Goal: Task Accomplishment & Management: Complete application form

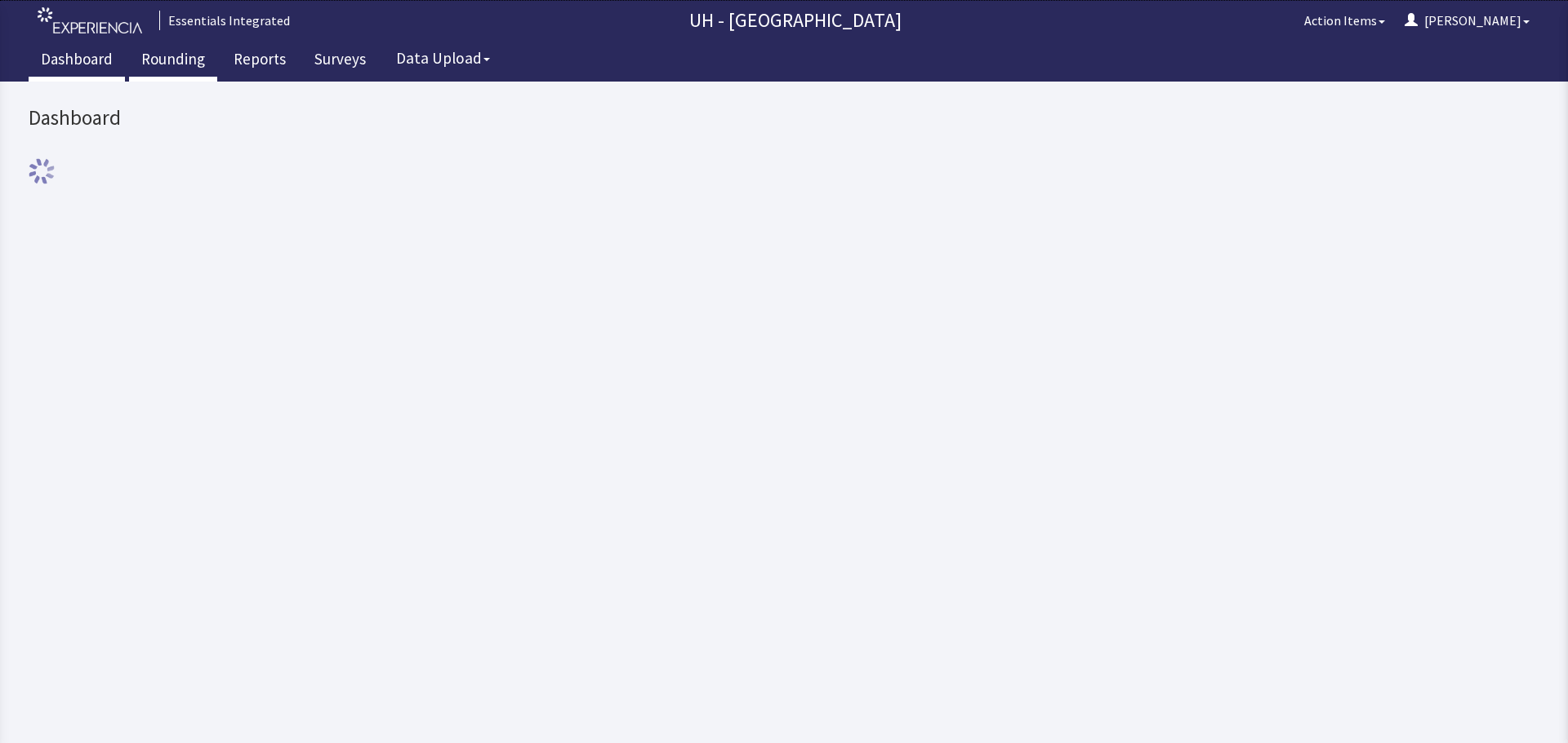
click at [183, 58] on link "Rounding" at bounding box center [173, 61] width 88 height 41
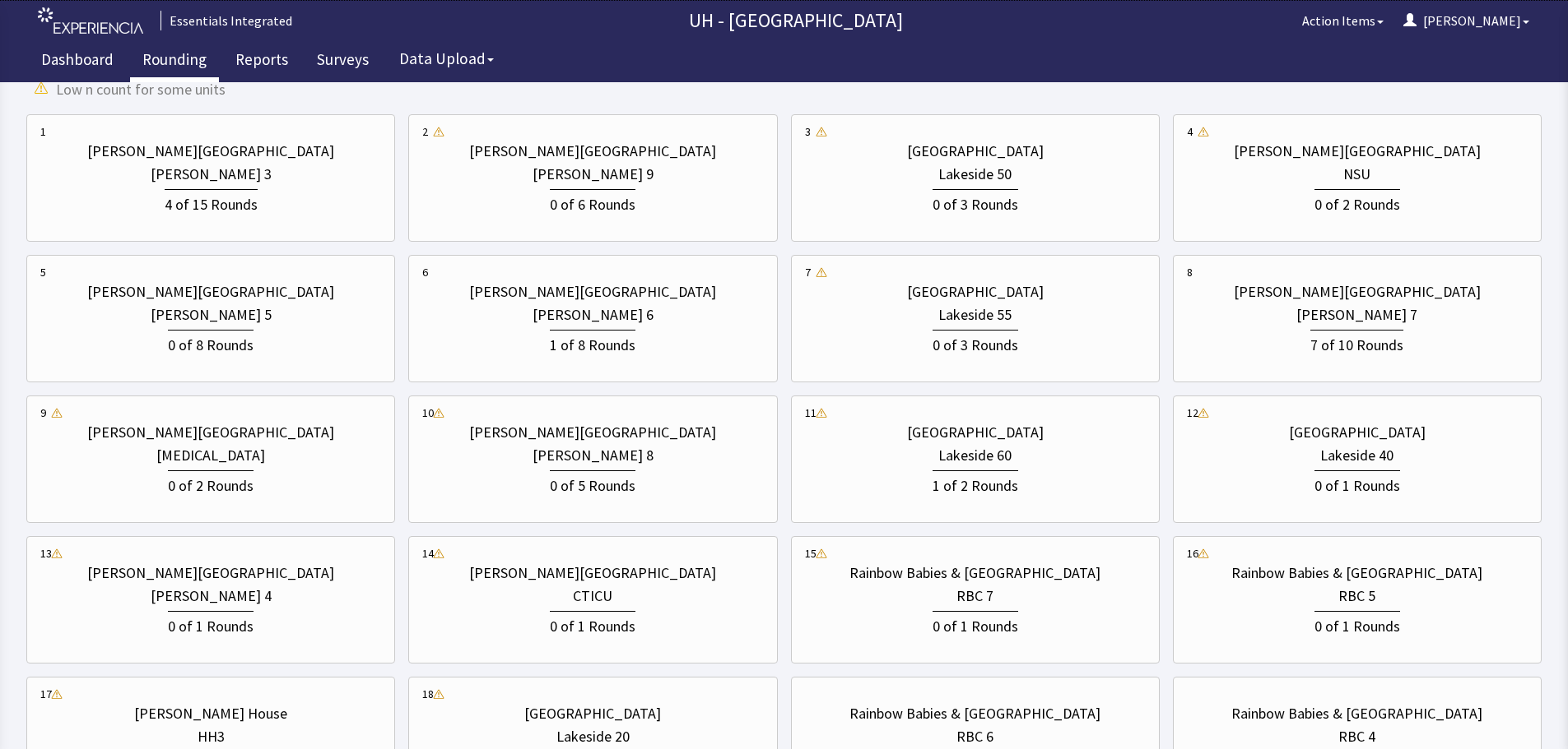
scroll to position [576, 0]
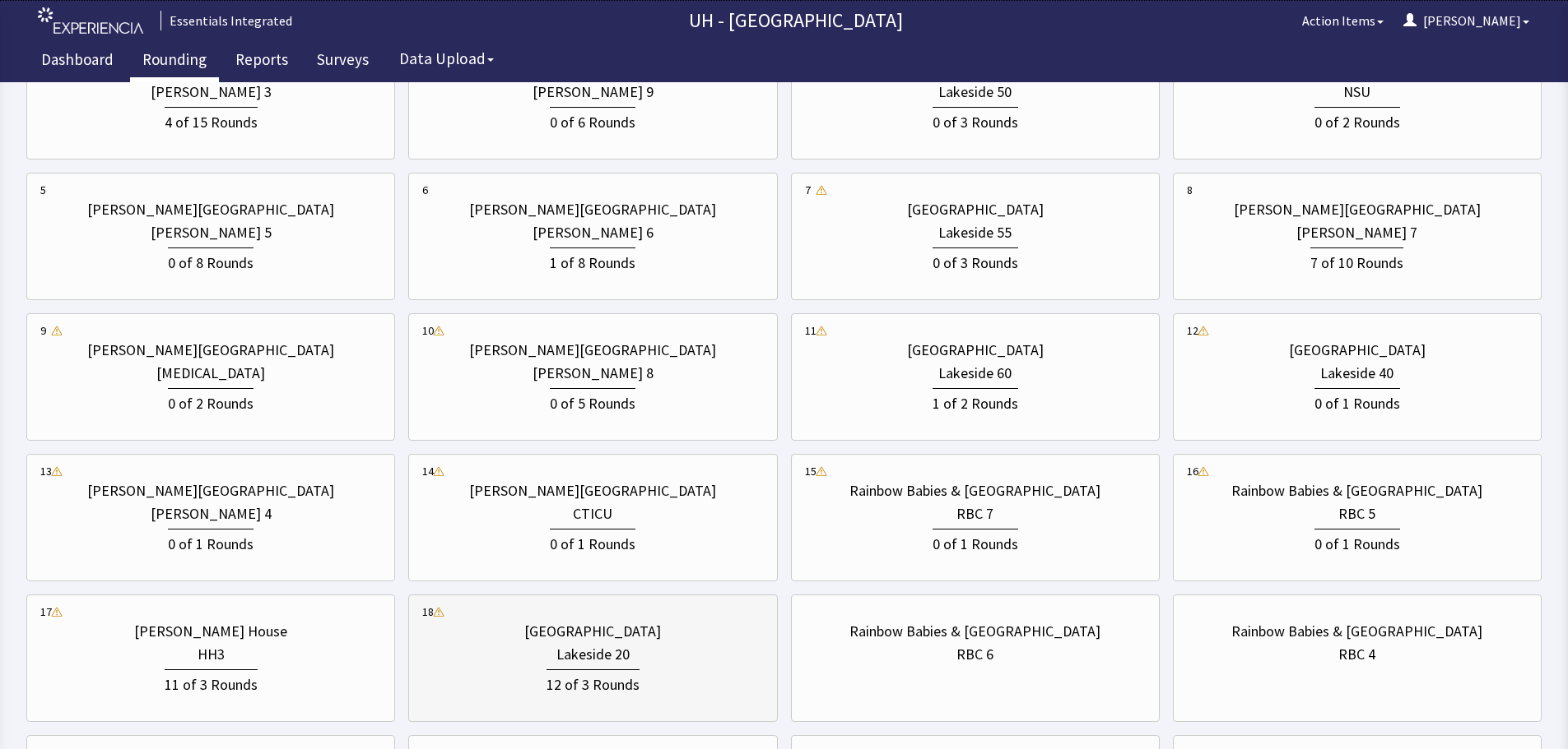
click at [601, 669] on div "12 of 3 Rounds" at bounding box center [593, 683] width 93 height 27
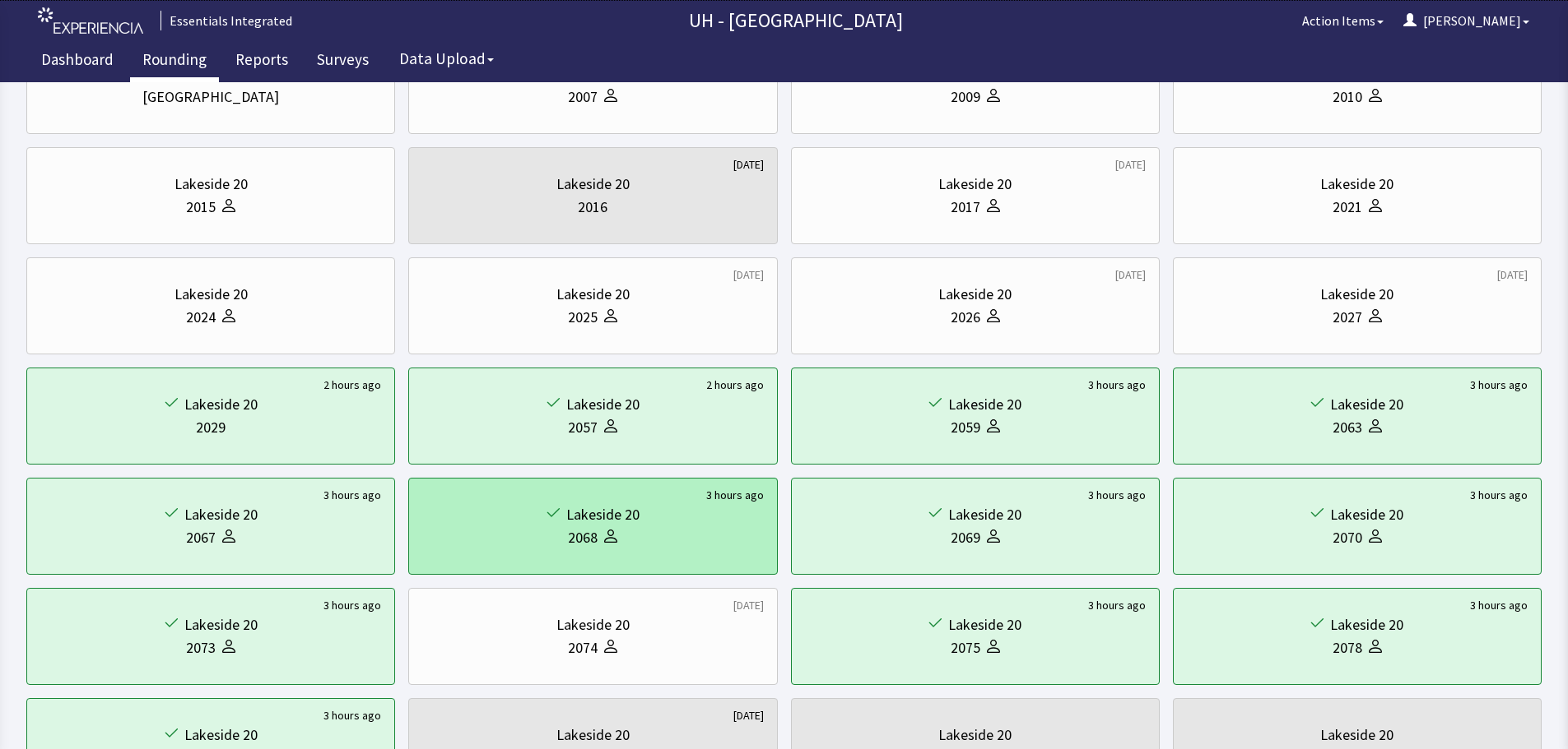
scroll to position [329, 0]
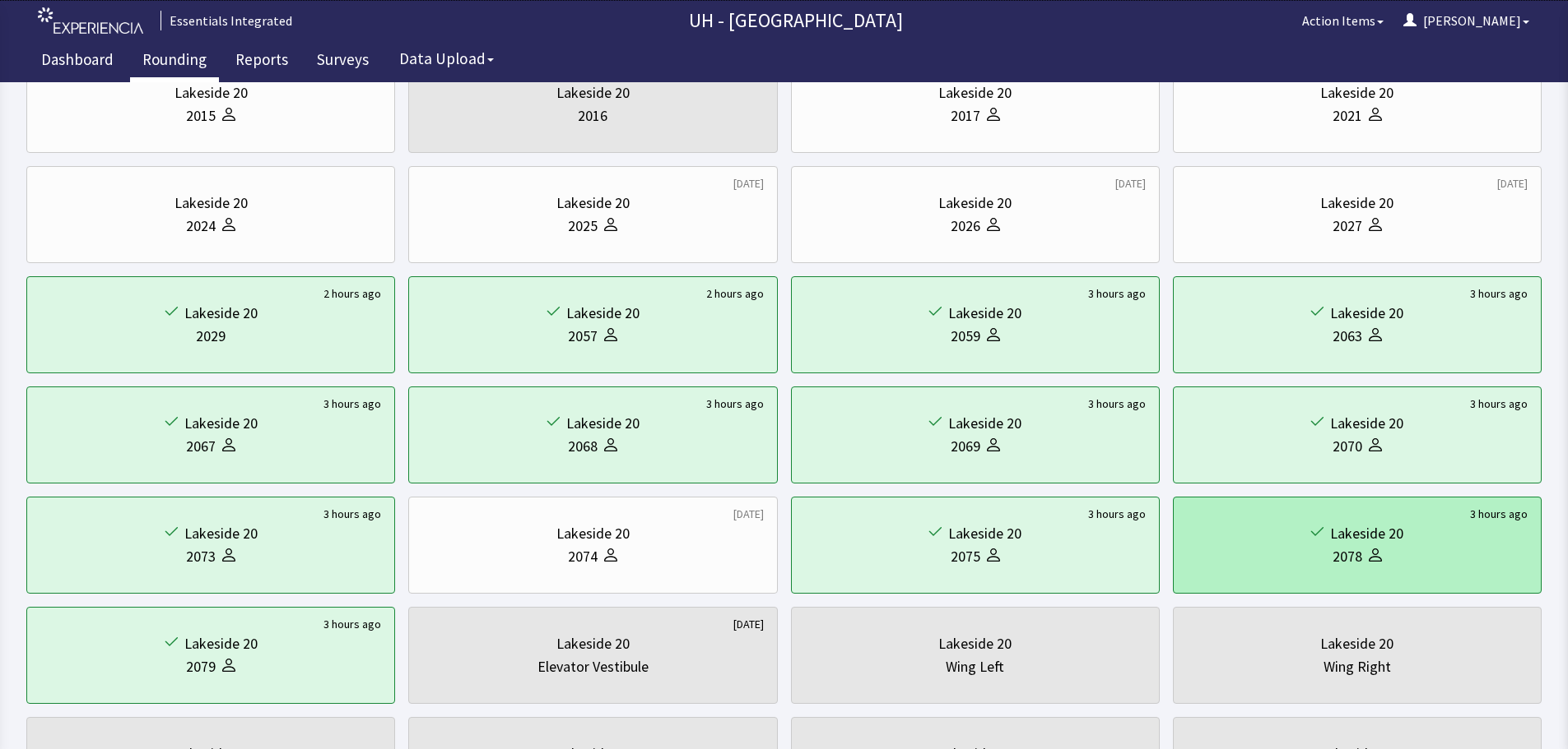
click at [1285, 538] on div "Lakeside 20" at bounding box center [1357, 534] width 341 height 23
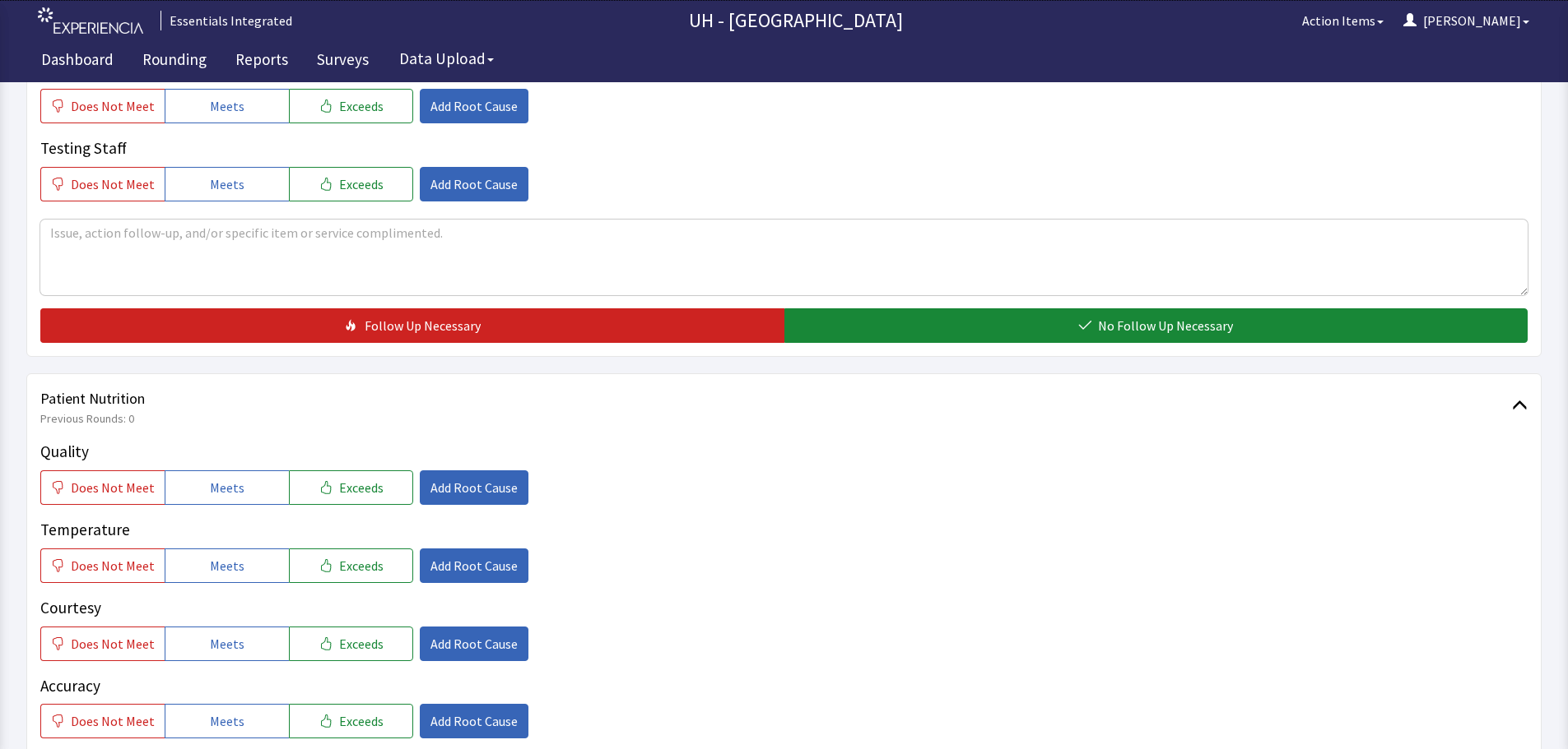
scroll to position [576, 0]
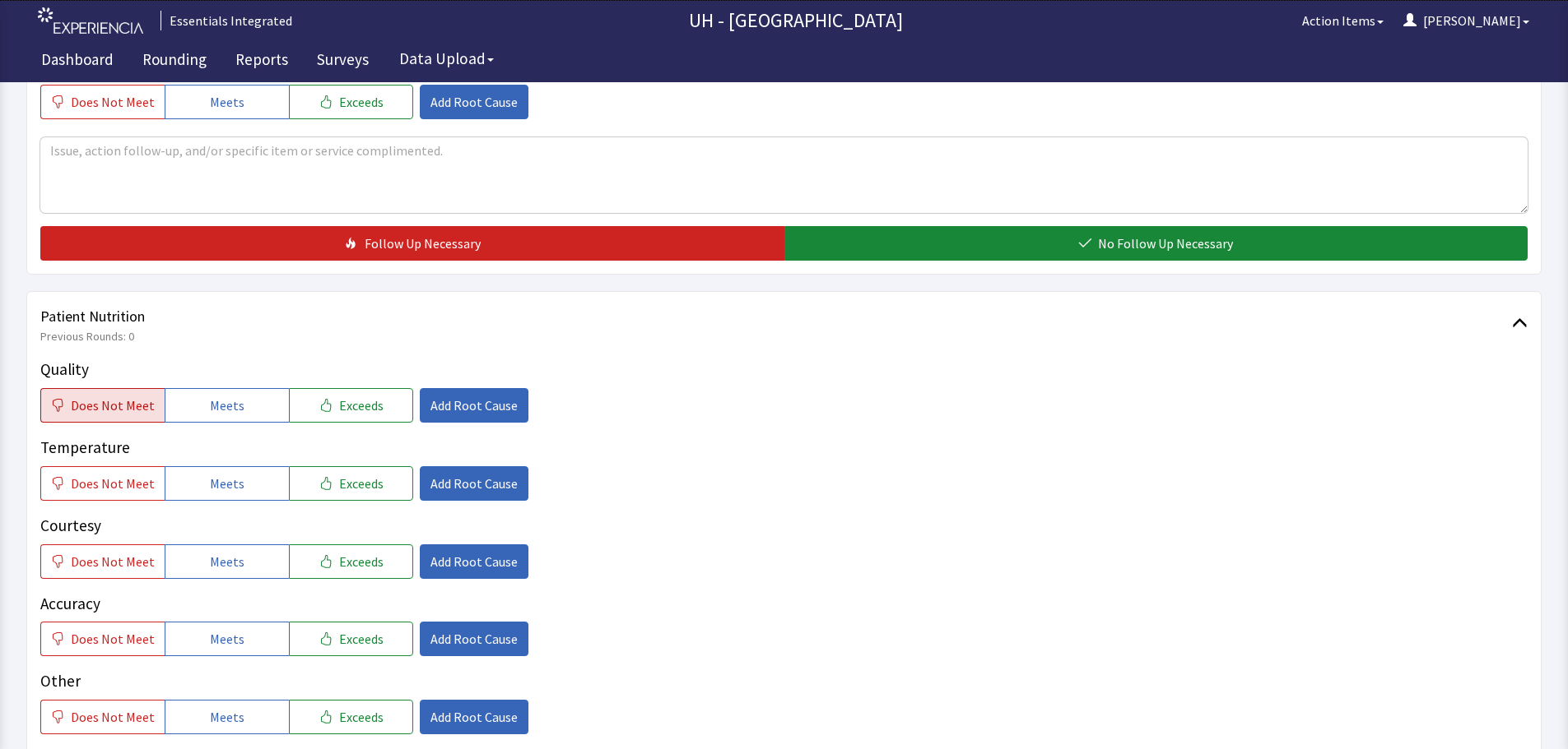
click at [134, 413] on span "Does Not Meet" at bounding box center [113, 406] width 84 height 20
click at [214, 475] on span "Meets" at bounding box center [227, 484] width 35 height 20
click at [252, 553] on button "Meets" at bounding box center [226, 562] width 124 height 35
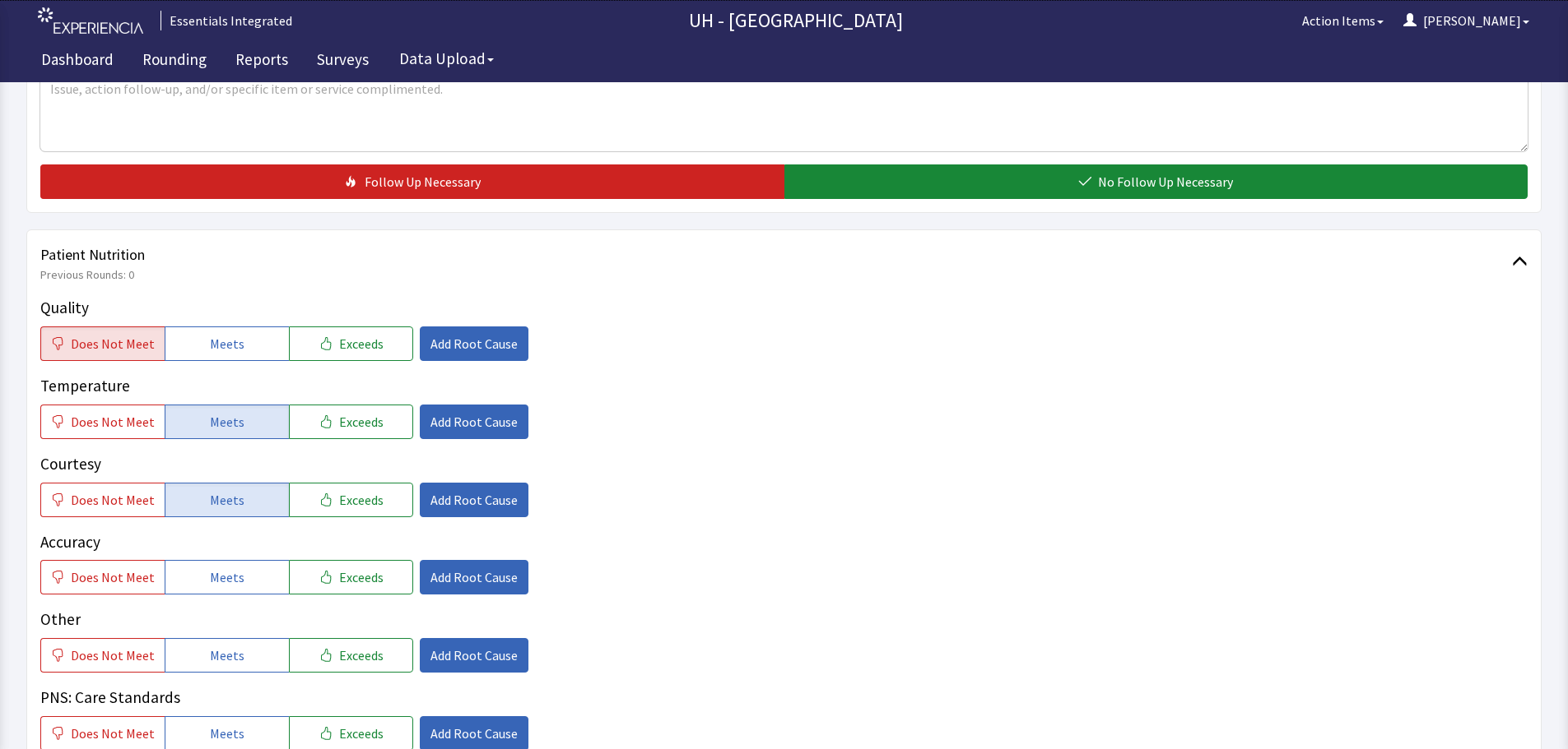
scroll to position [740, 0]
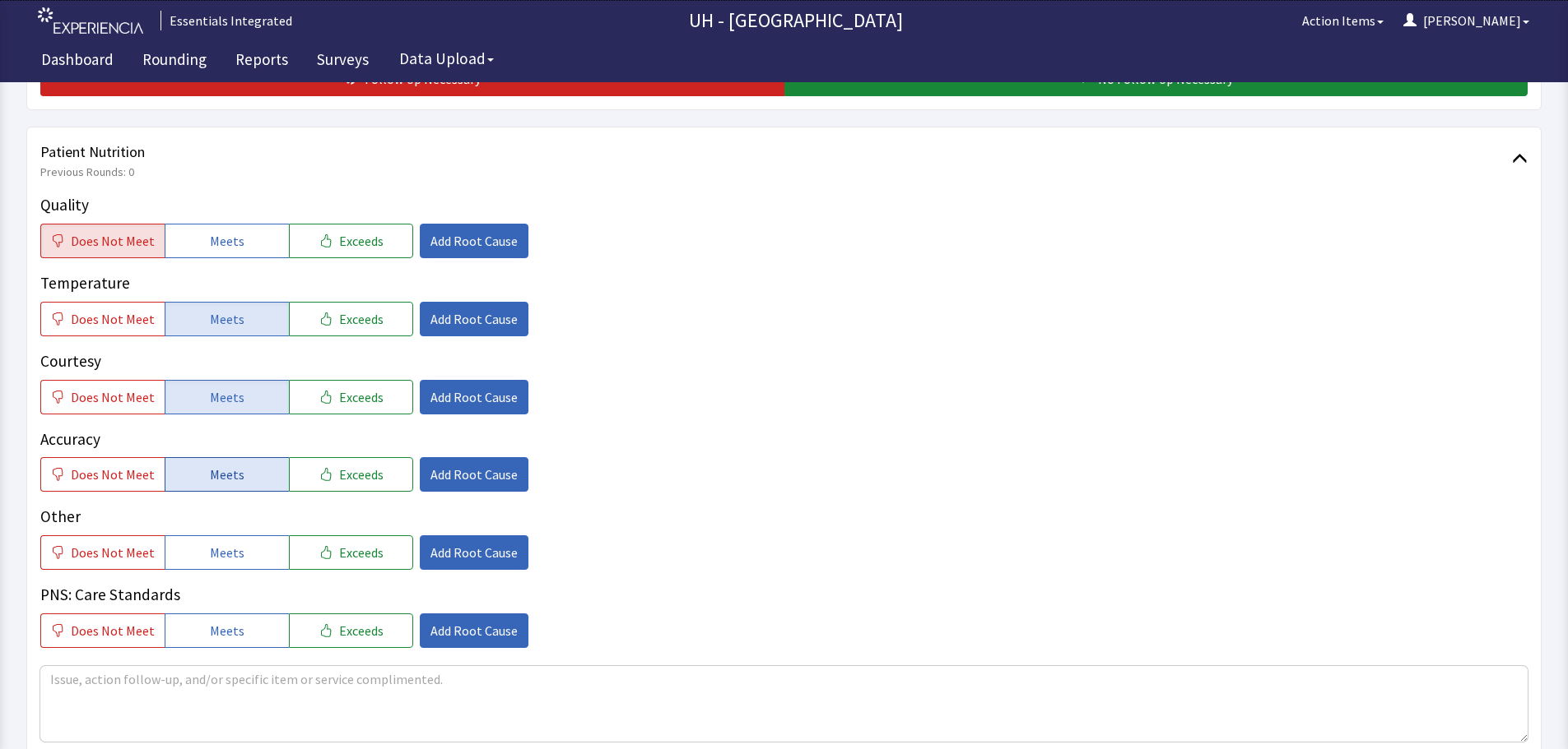
click at [230, 477] on span "Meets" at bounding box center [227, 474] width 35 height 20
click at [466, 236] on span "Add Root Cause" at bounding box center [473, 240] width 88 height 20
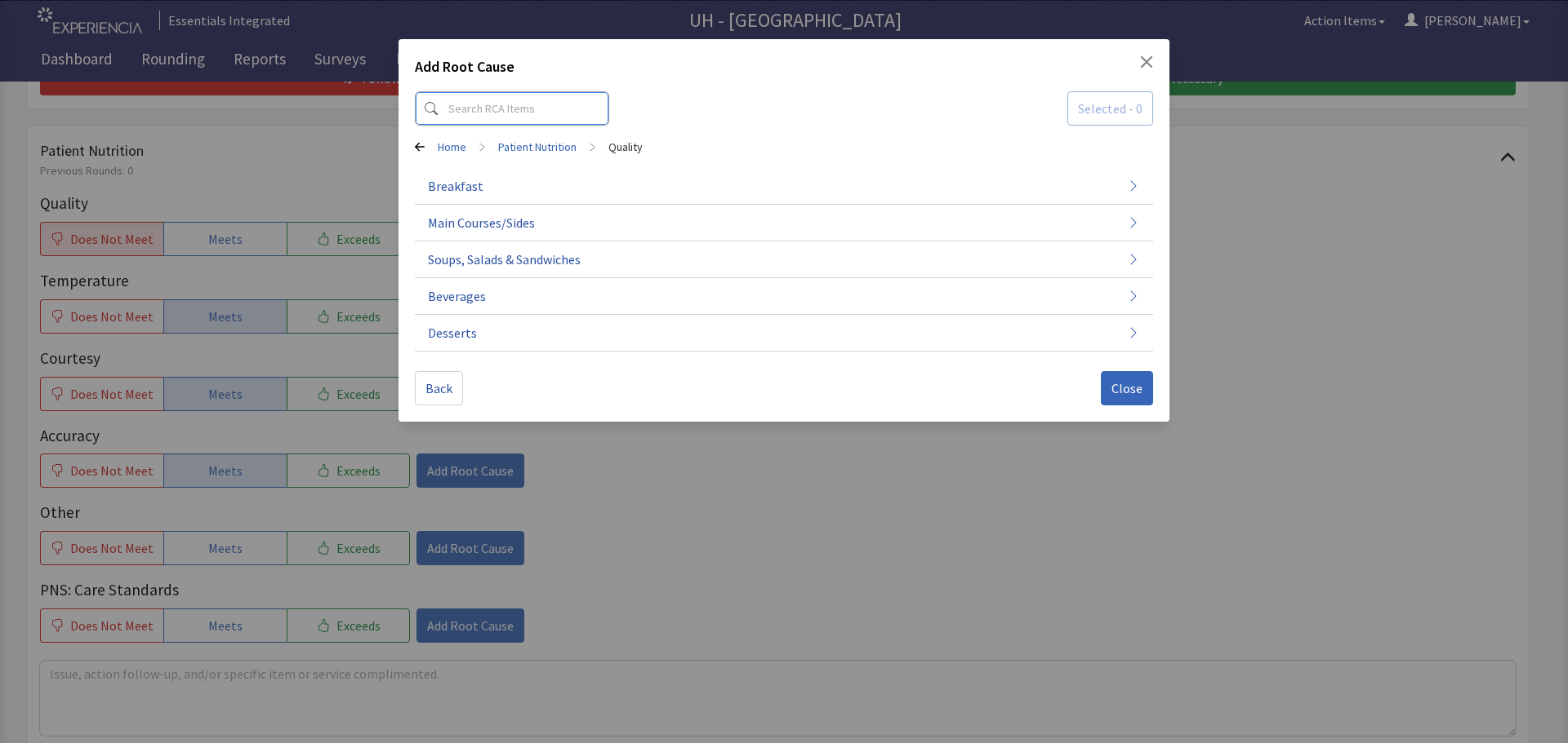
click at [490, 113] on input at bounding box center [512, 109] width 195 height 34
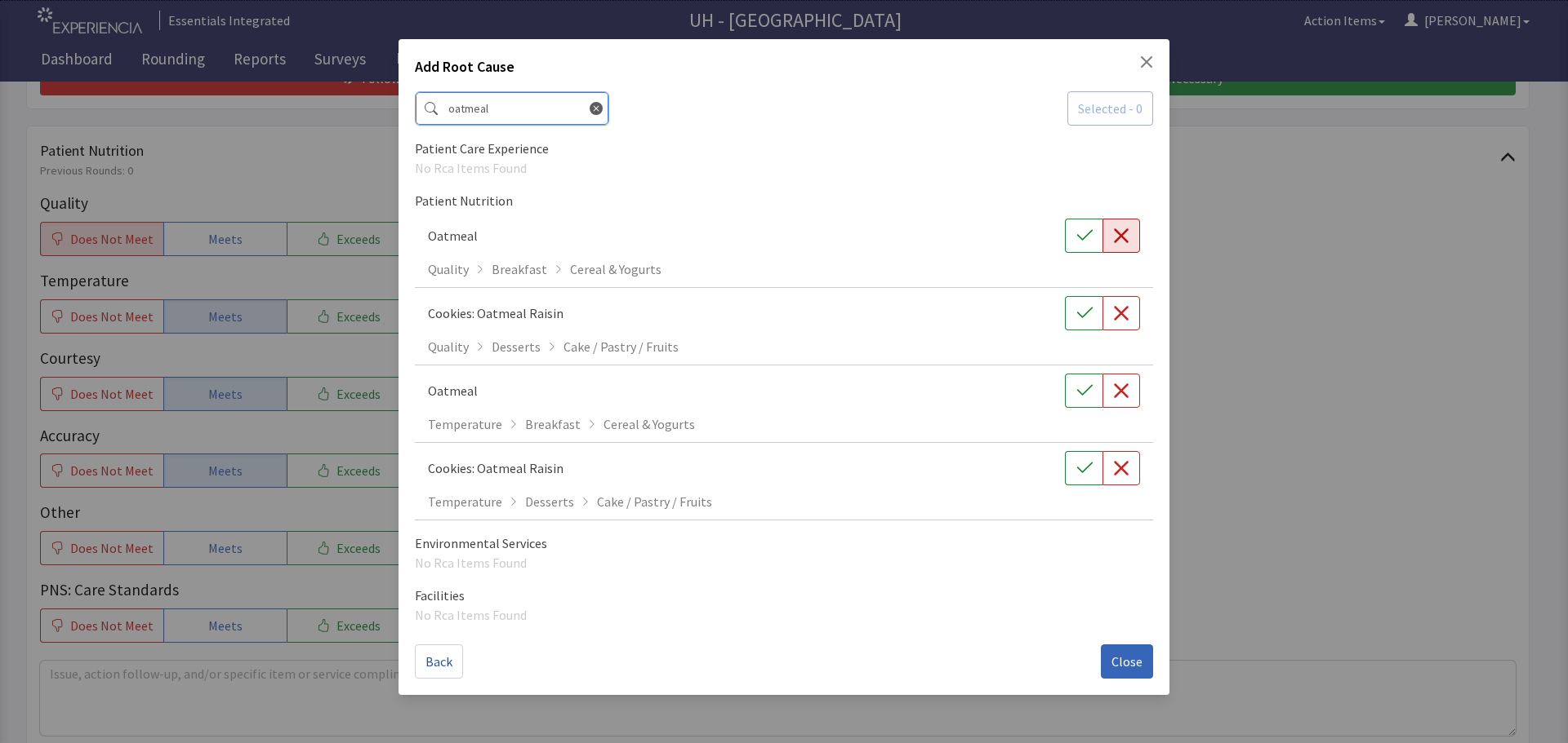
type input "oatmeal"
click at [1116, 240] on icon "button" at bounding box center [1120, 236] width 14 height 14
click at [1093, 399] on button "button" at bounding box center [1083, 391] width 37 height 34
click at [1122, 664] on span "Close" at bounding box center [1126, 662] width 31 height 20
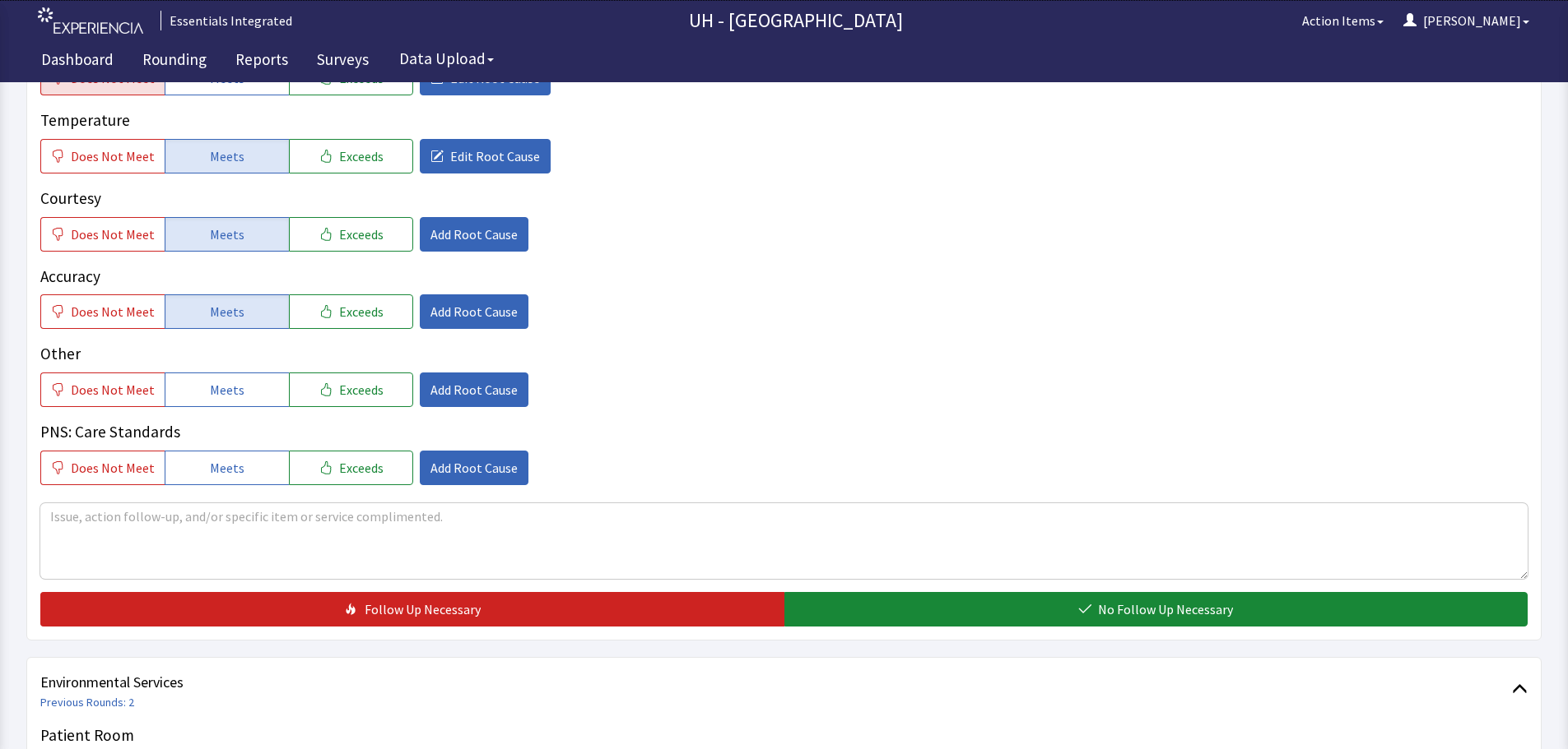
scroll to position [905, 0]
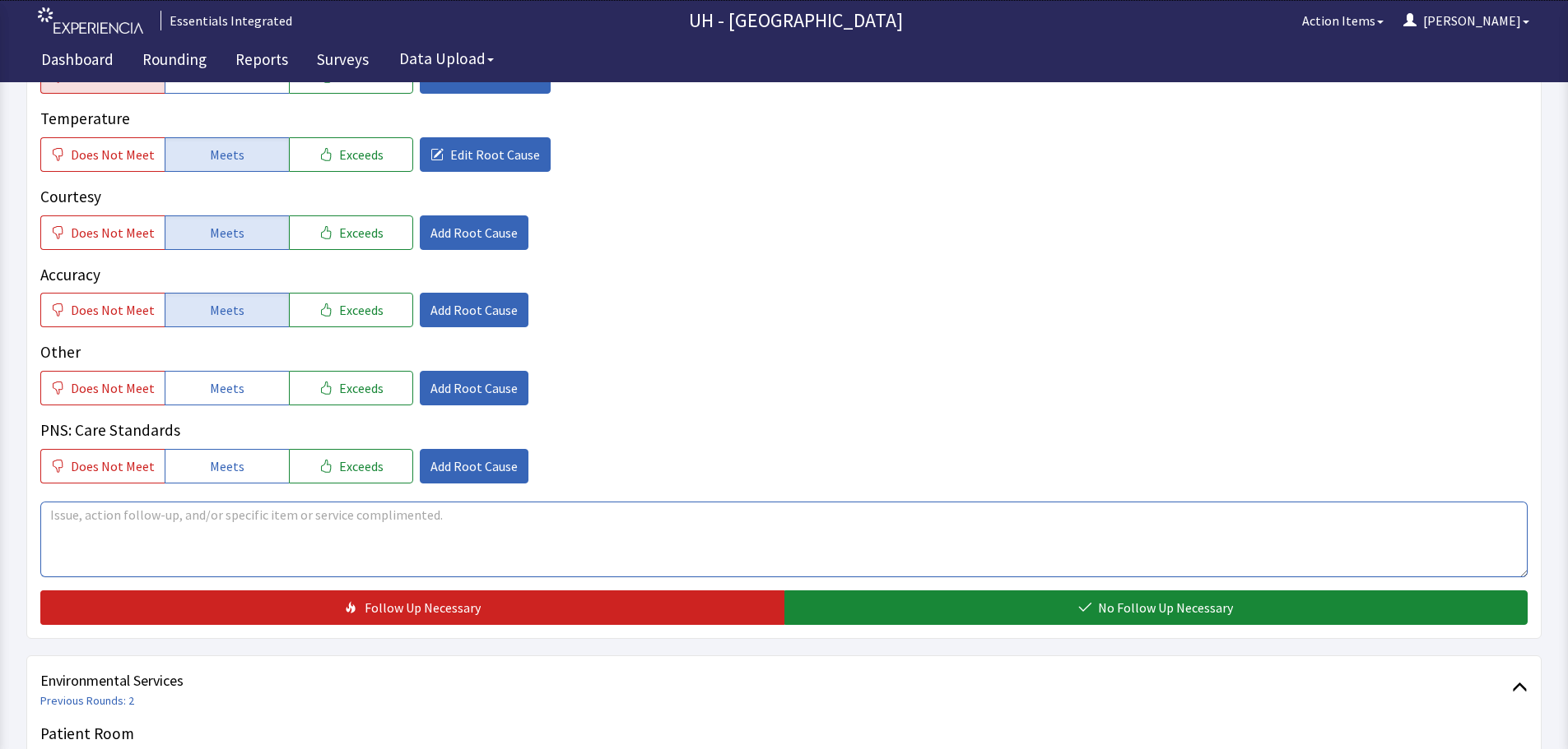
click at [389, 531] on textarea at bounding box center [784, 539] width 1487 height 76
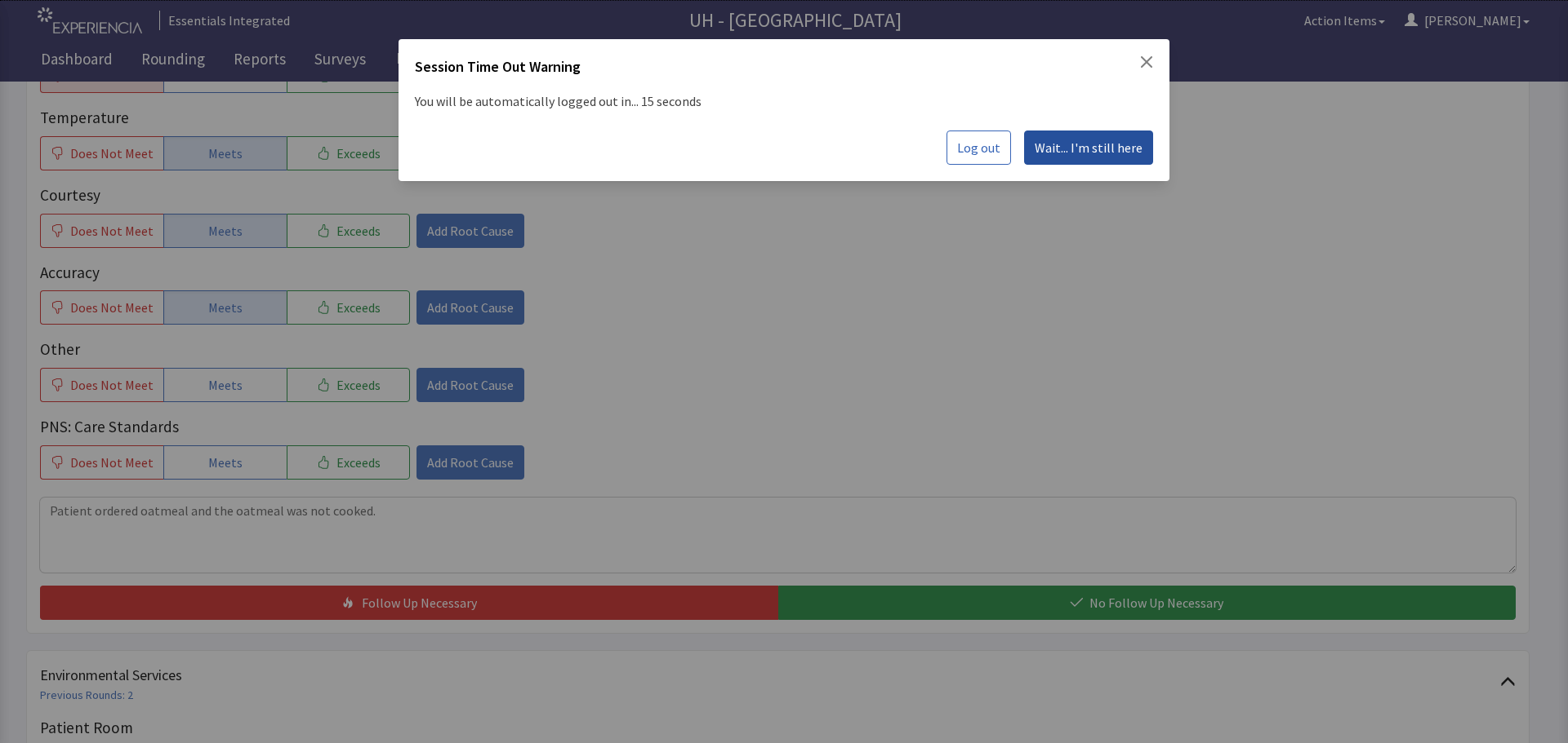
click at [1076, 145] on span "Wait... I'm still here" at bounding box center [1088, 148] width 108 height 20
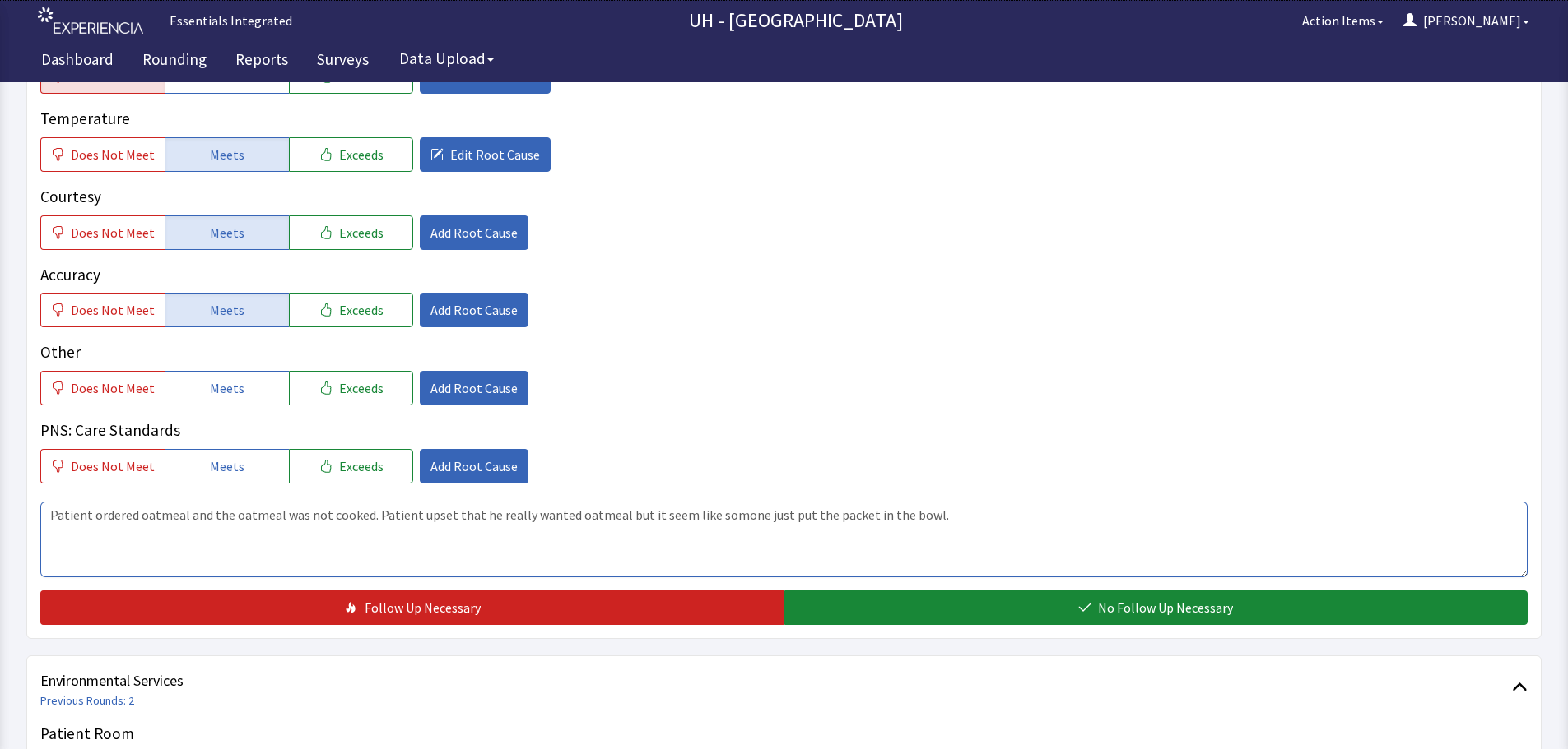
click at [722, 521] on textarea "Patient ordered oatmeal and the oatmeal was not cooked. Patient upset that he r…" at bounding box center [784, 539] width 1487 height 76
type textarea "Patient ordered oatmeal and the oatmeal was not cooked. Patient upset that he r…"
click at [604, 630] on div "Patient Nutrition Previous Rounds: 0 Quality Does Not Meet Meets Exceeds Edit R…" at bounding box center [783, 301] width 1515 height 677
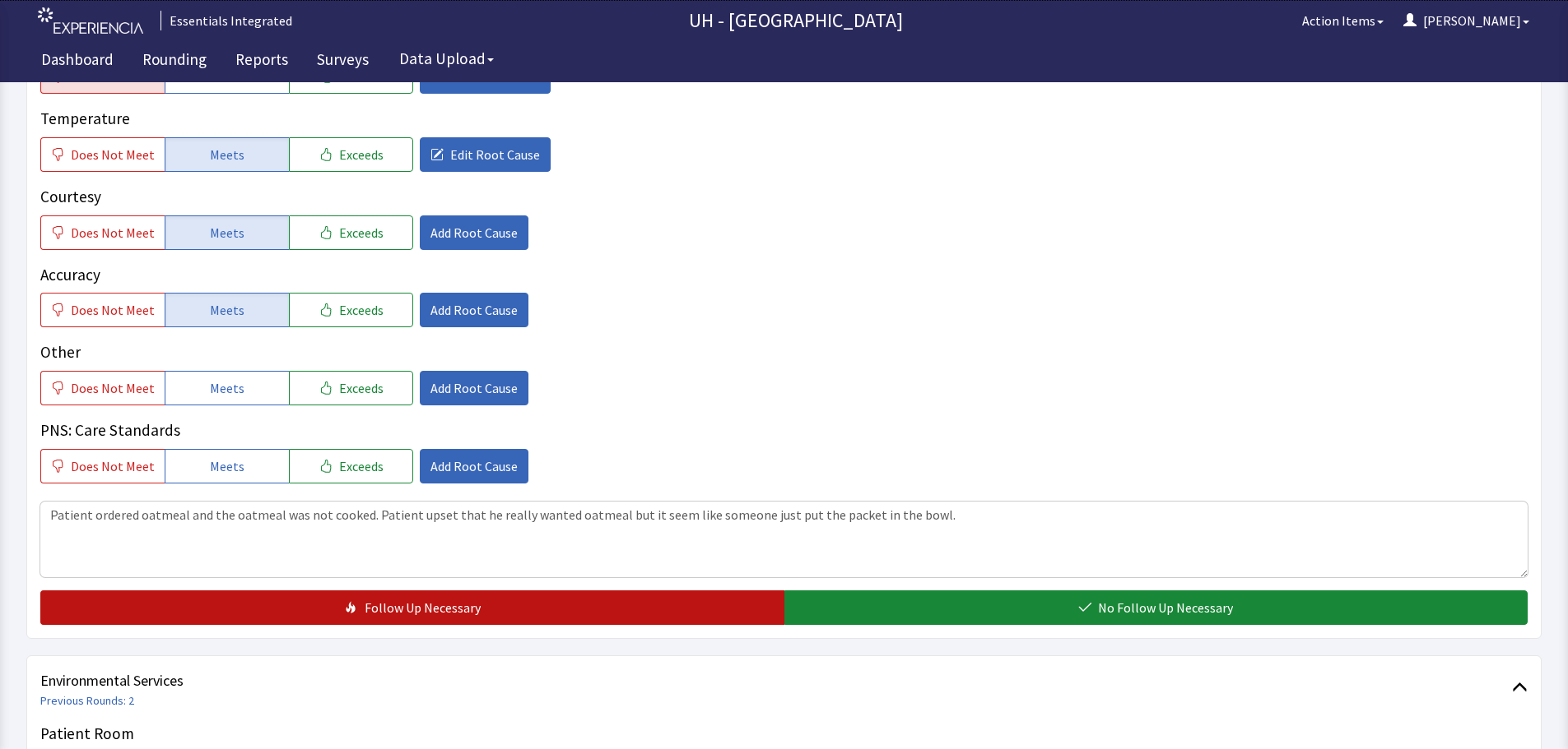
click at [604, 615] on button "Follow Up Necessary" at bounding box center [412, 608] width 744 height 35
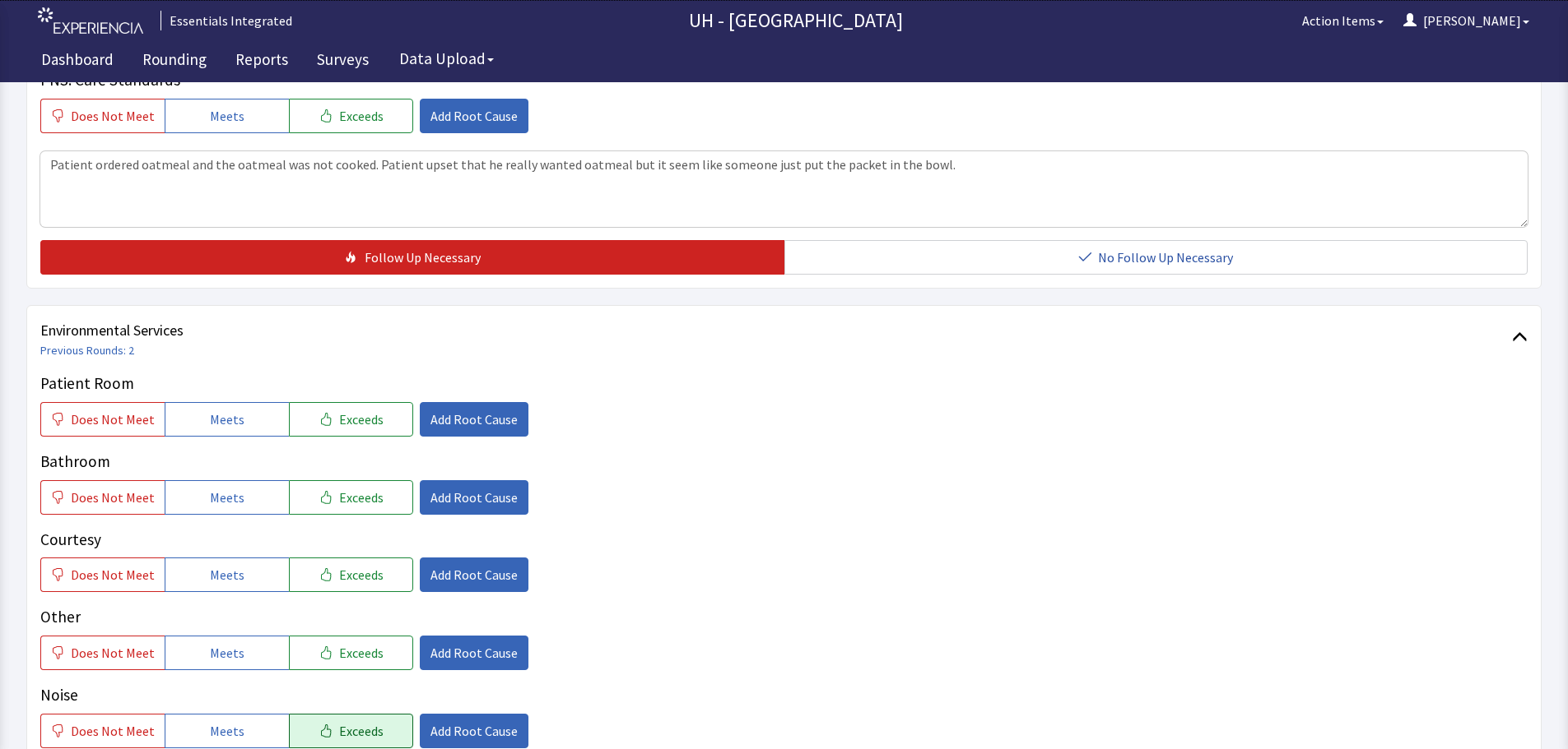
scroll to position [1398, 0]
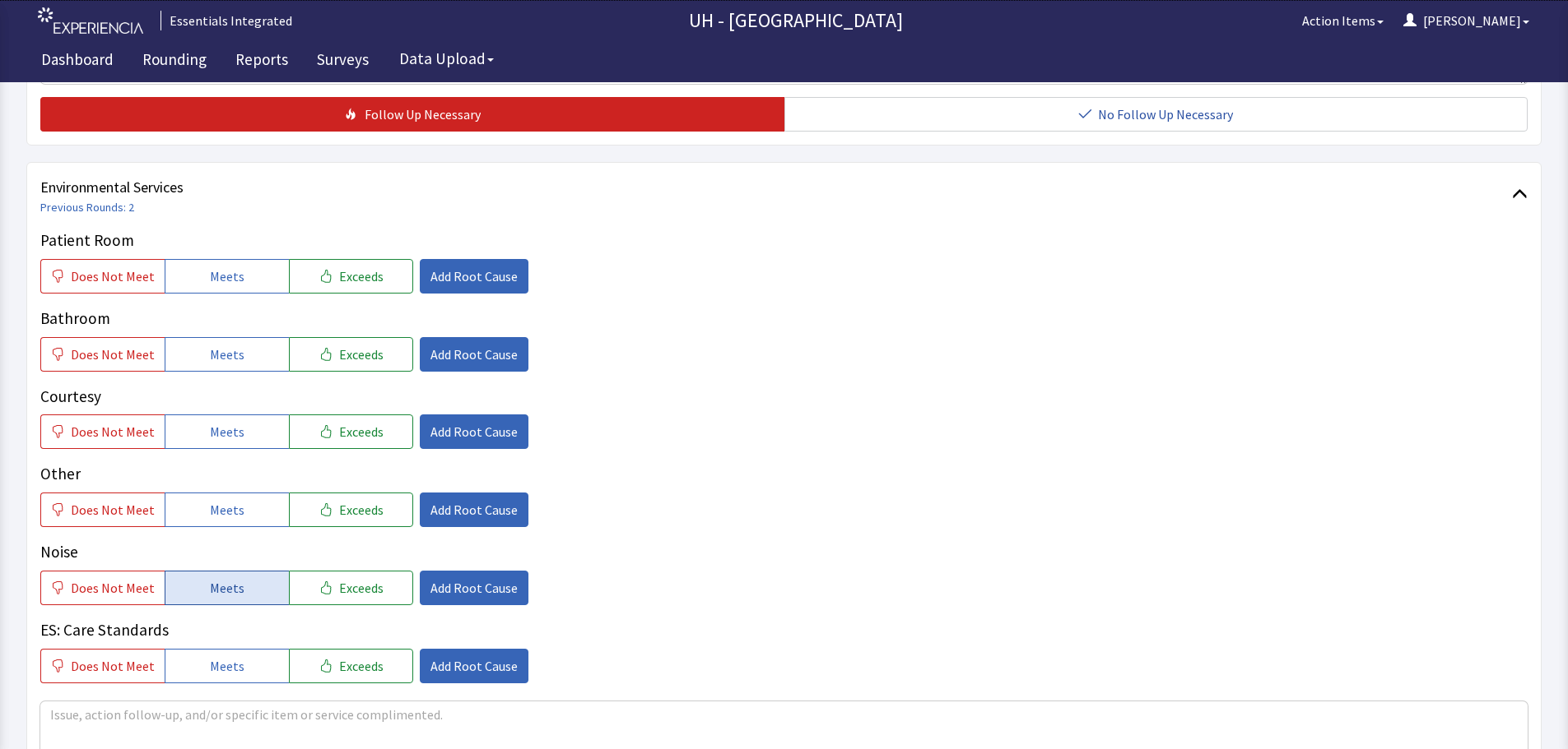
click at [231, 595] on span "Meets" at bounding box center [227, 587] width 35 height 20
click at [227, 515] on span "Meets" at bounding box center [227, 510] width 35 height 20
click at [244, 436] on button "Meets" at bounding box center [226, 432] width 124 height 35
click at [487, 591] on span "Add Root Cause" at bounding box center [473, 587] width 88 height 20
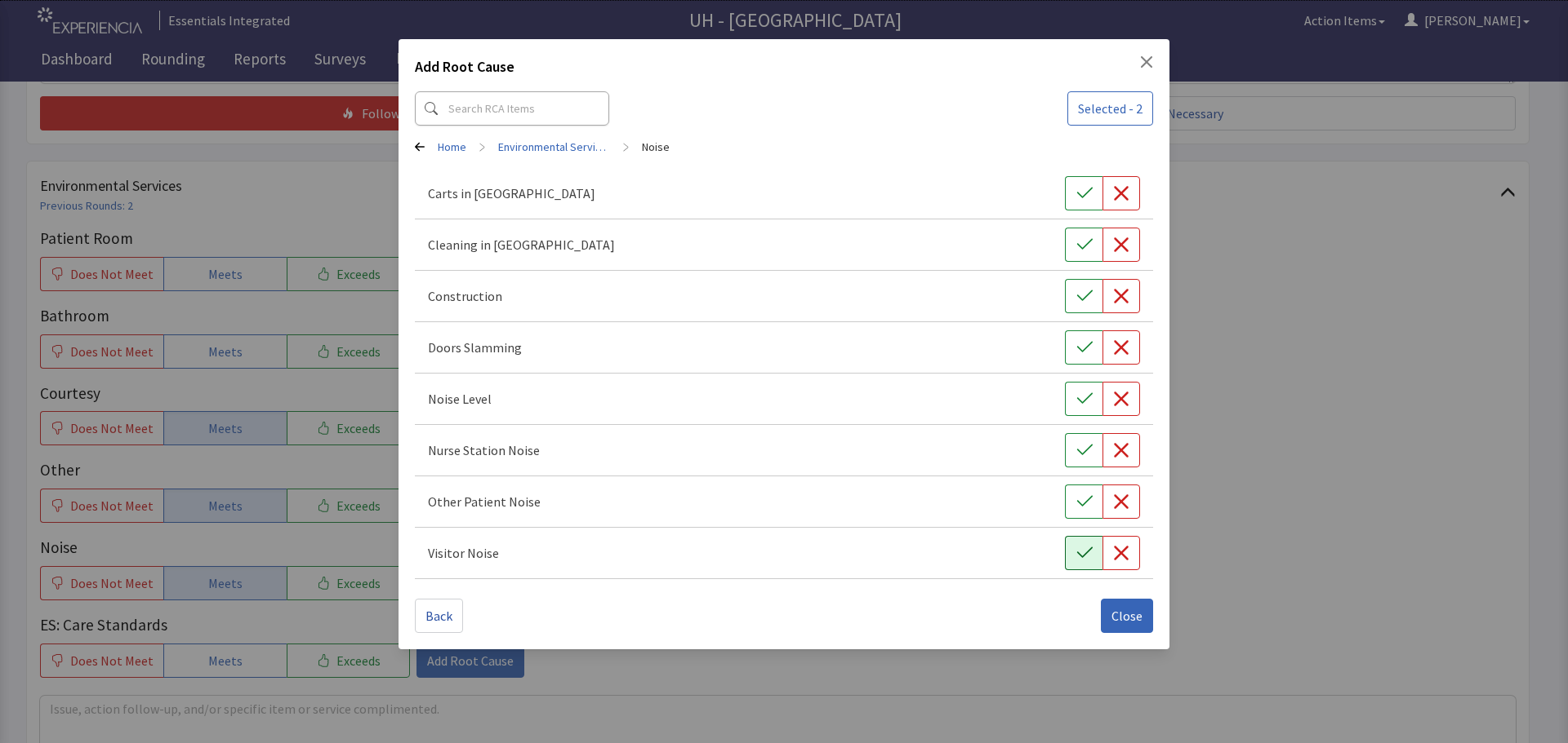
click at [1080, 540] on button "button" at bounding box center [1083, 553] width 37 height 34
click at [1078, 496] on icon "button" at bounding box center [1084, 502] width 16 height 16
click at [1082, 458] on icon "button" at bounding box center [1084, 450] width 16 height 16
click at [1082, 400] on icon "button" at bounding box center [1084, 399] width 16 height 16
click at [1127, 606] on button "Close" at bounding box center [1126, 616] width 52 height 34
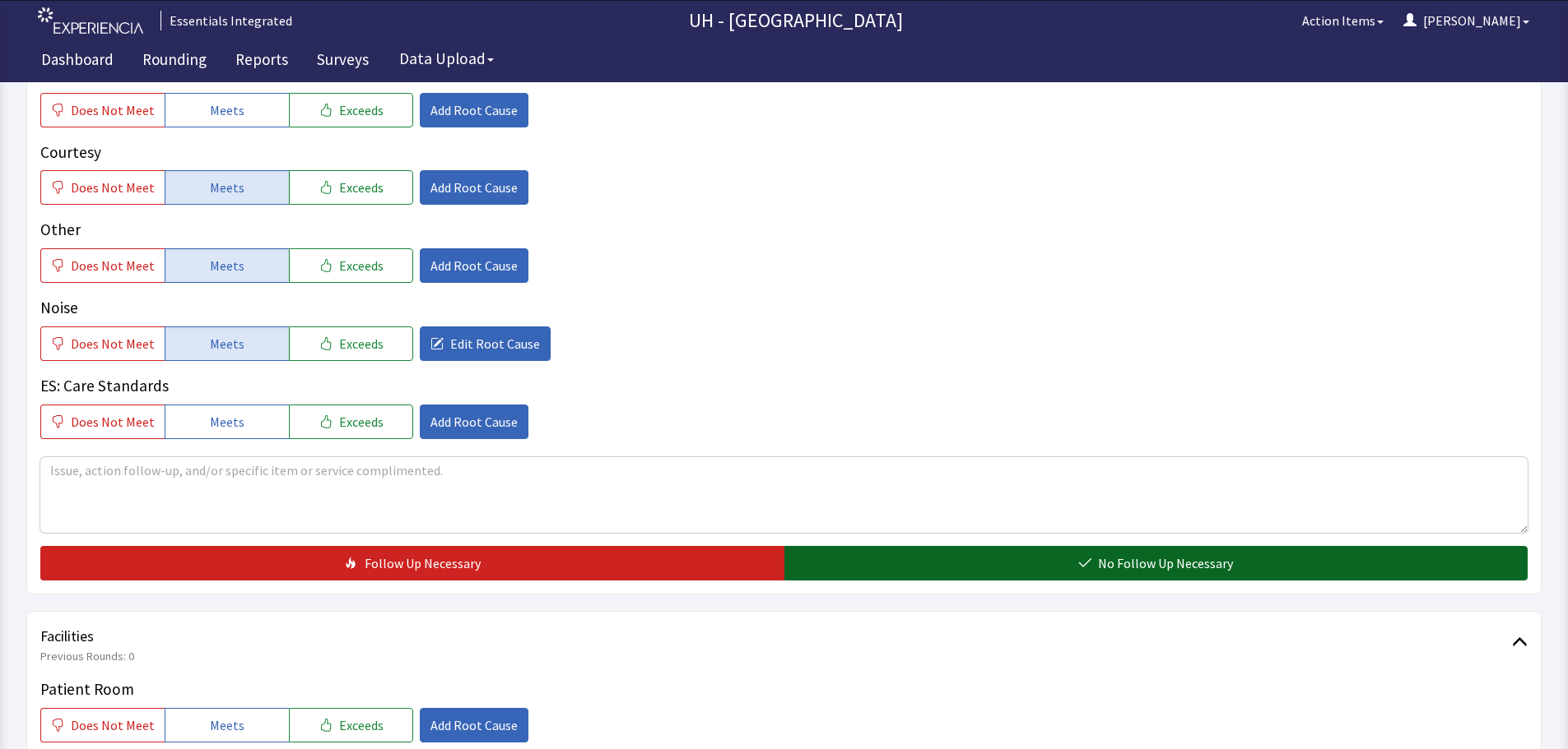
scroll to position [1728, 0]
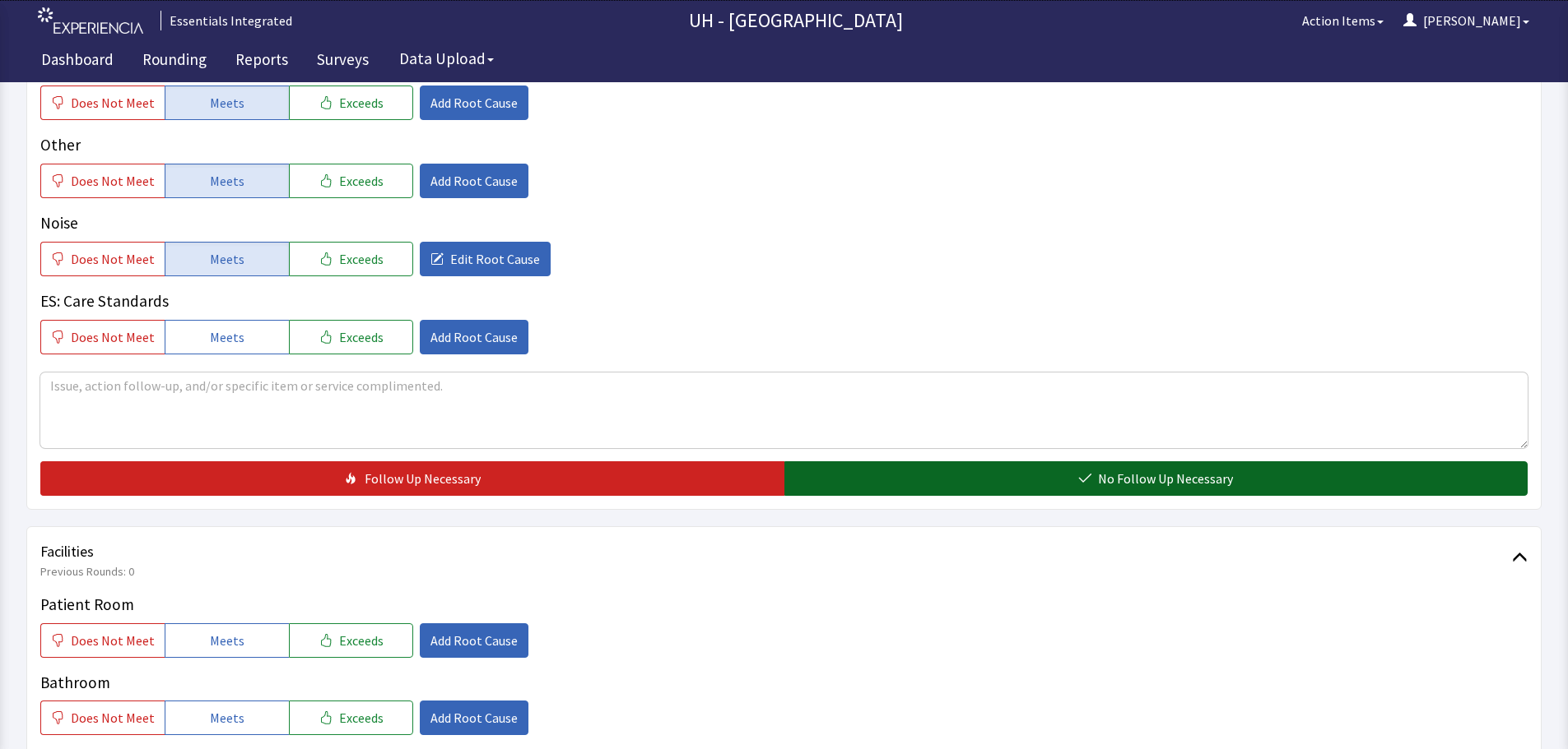
click at [1227, 463] on button "No Follow Up Necessary" at bounding box center [1155, 479] width 744 height 35
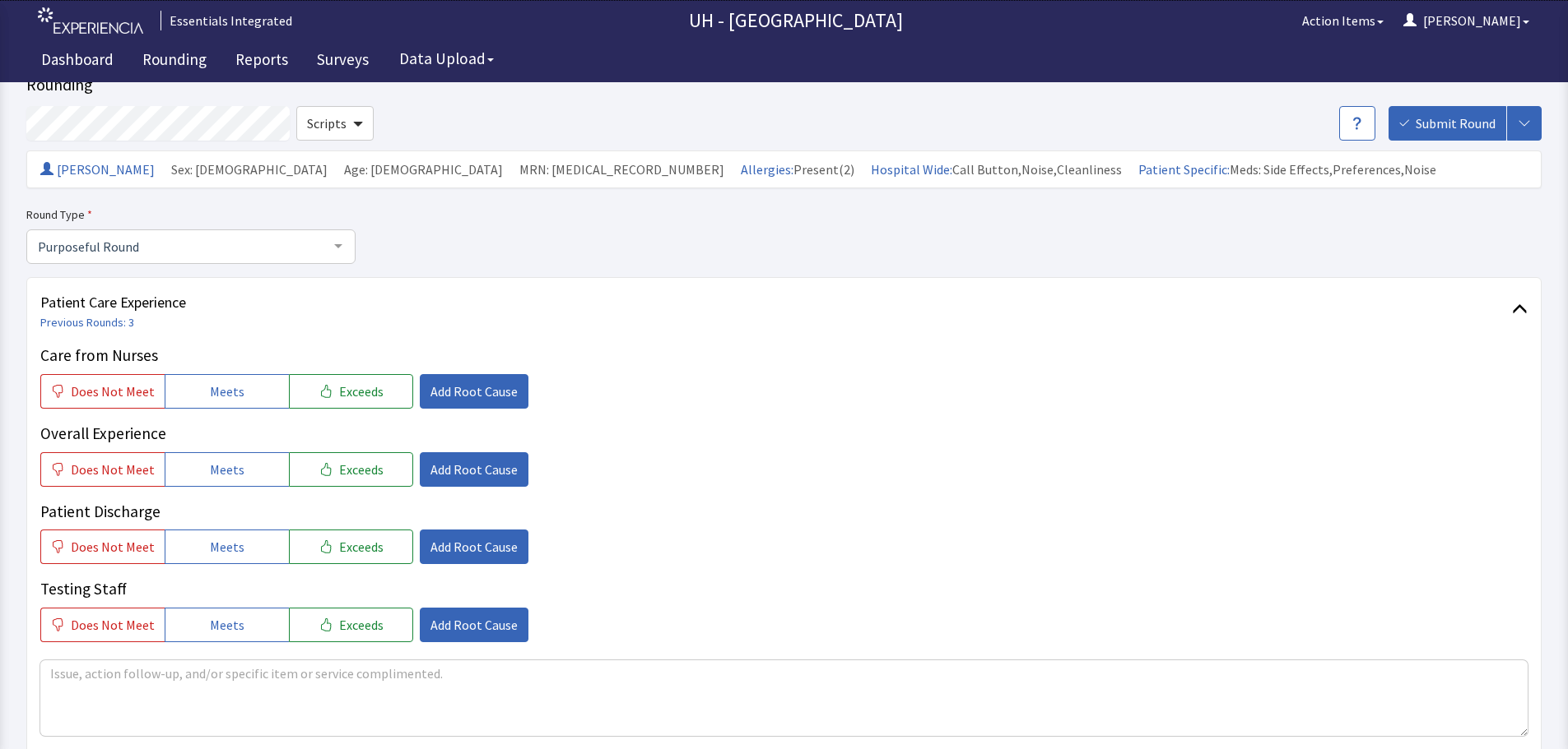
scroll to position [0, 0]
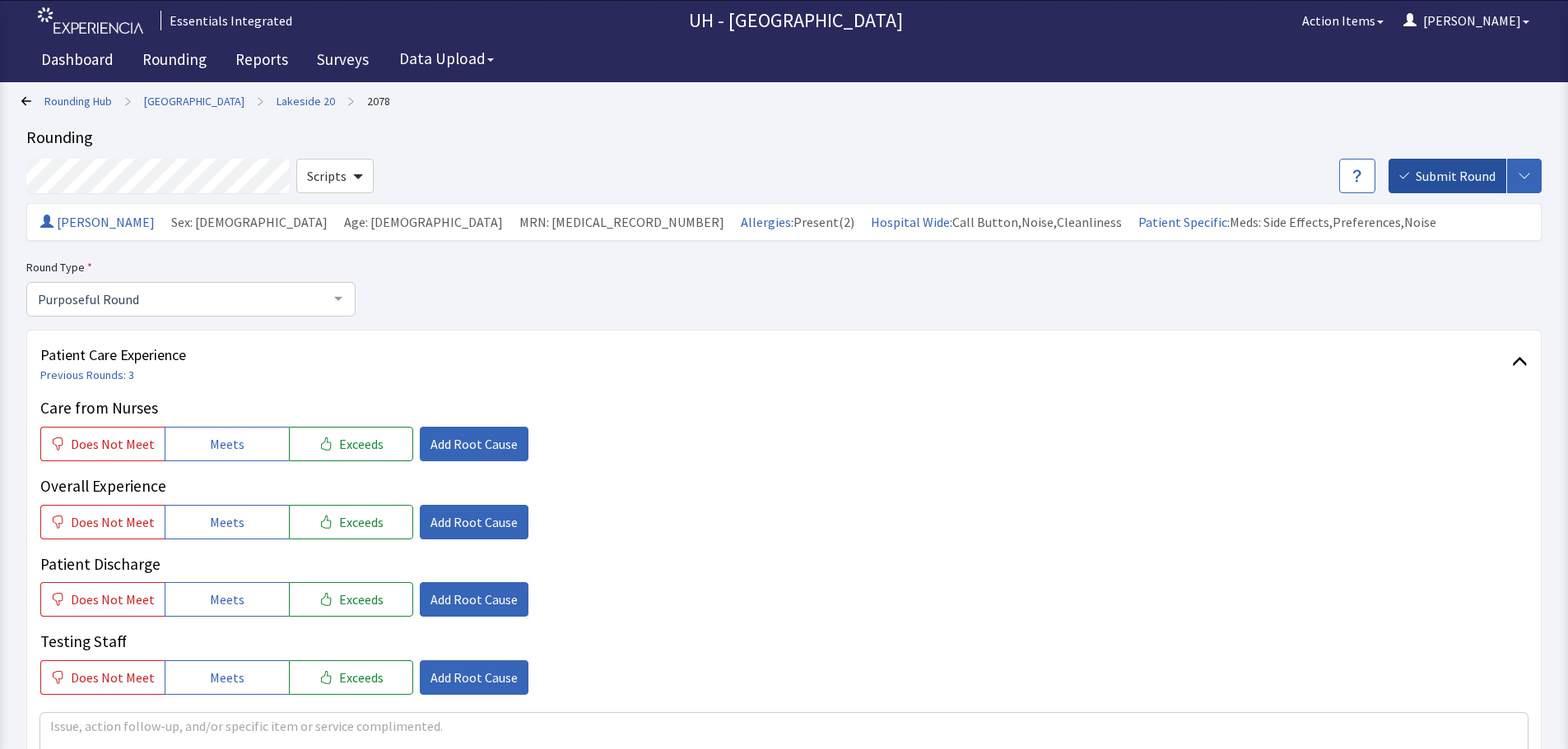
click at [1460, 168] on span "Submit Round" at bounding box center [1455, 176] width 80 height 20
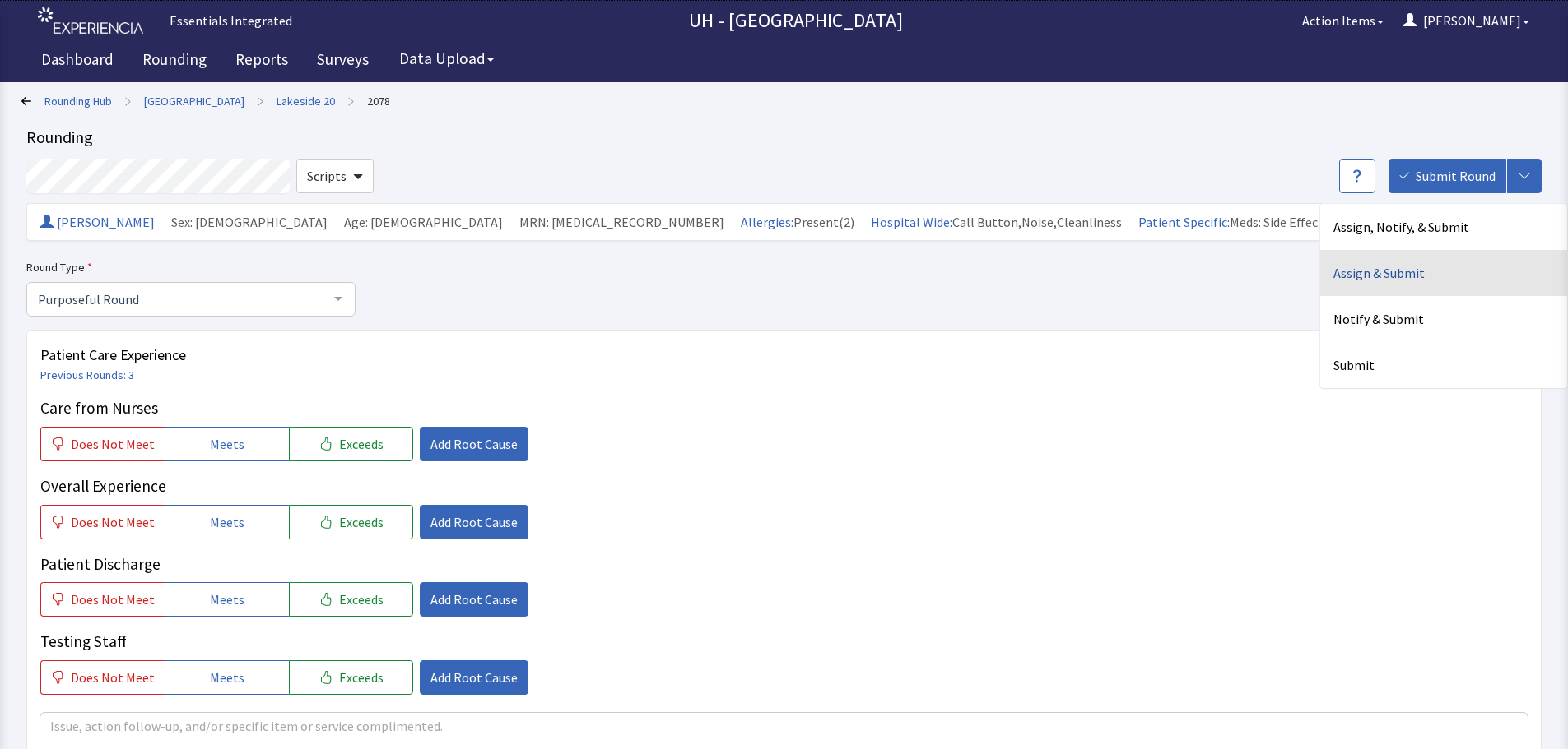
click at [1436, 261] on div "Assign & Submit" at bounding box center [1443, 273] width 247 height 46
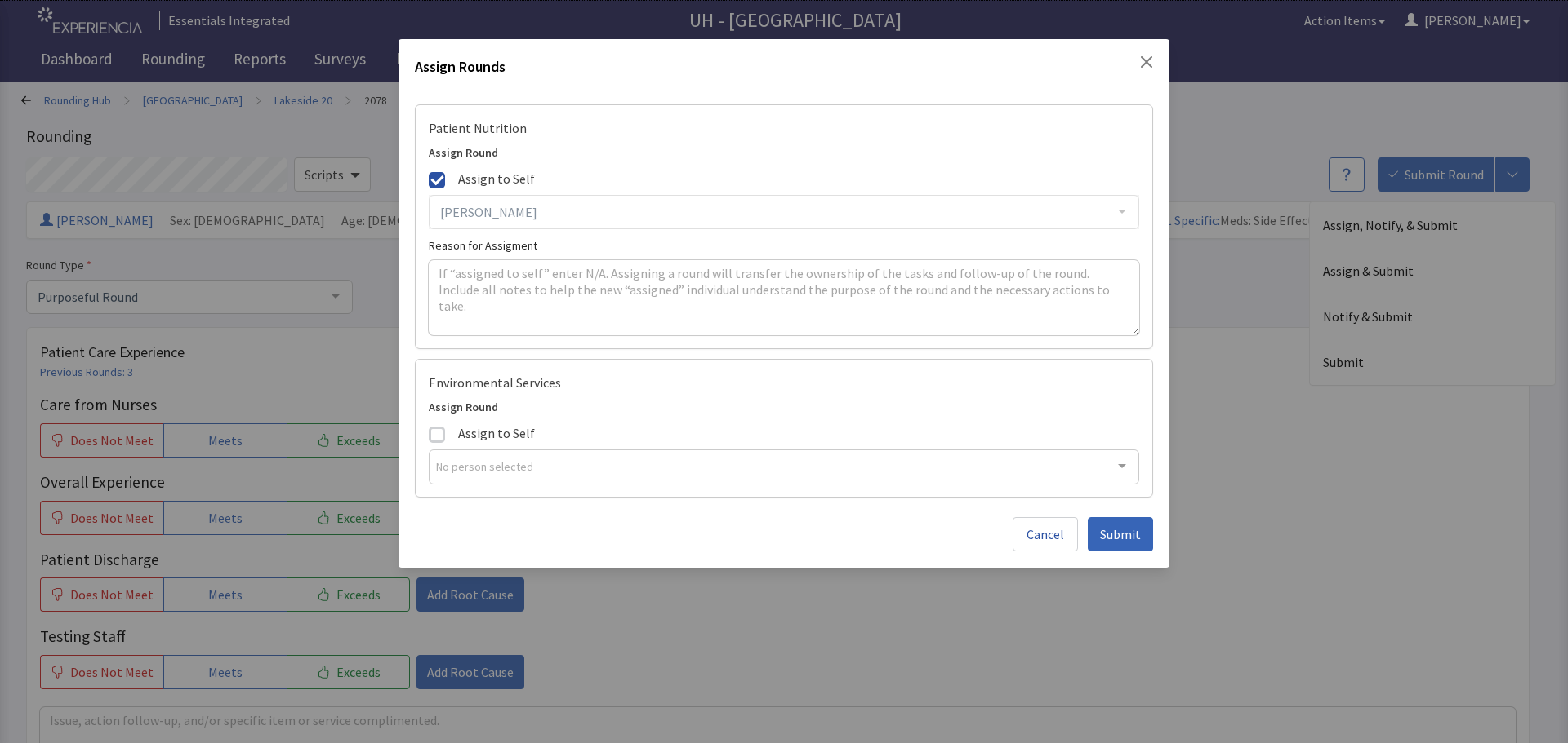
click at [652, 209] on div "Marvin Freeman Aaron Highberger Alex Kovach Alex Metrisin Alexandra Eaton Alici…" at bounding box center [784, 212] width 710 height 34
click at [506, 201] on div "Marvin Freeman Aaron Highberger Alex Kovach Alex Metrisin Alexandra Eaton Alici…" at bounding box center [784, 212] width 710 height 34
click at [497, 209] on div "Marvin Freeman Aaron Highberger Alex Kovach Alex Metrisin Alexandra Eaton Alici…" at bounding box center [784, 212] width 710 height 34
click at [1123, 212] on div "Marvin Freeman Aaron Highberger Alex Kovach Alex Metrisin Alexandra Eaton Alici…" at bounding box center [784, 212] width 710 height 34
click at [442, 178] on span at bounding box center [436, 180] width 16 height 16
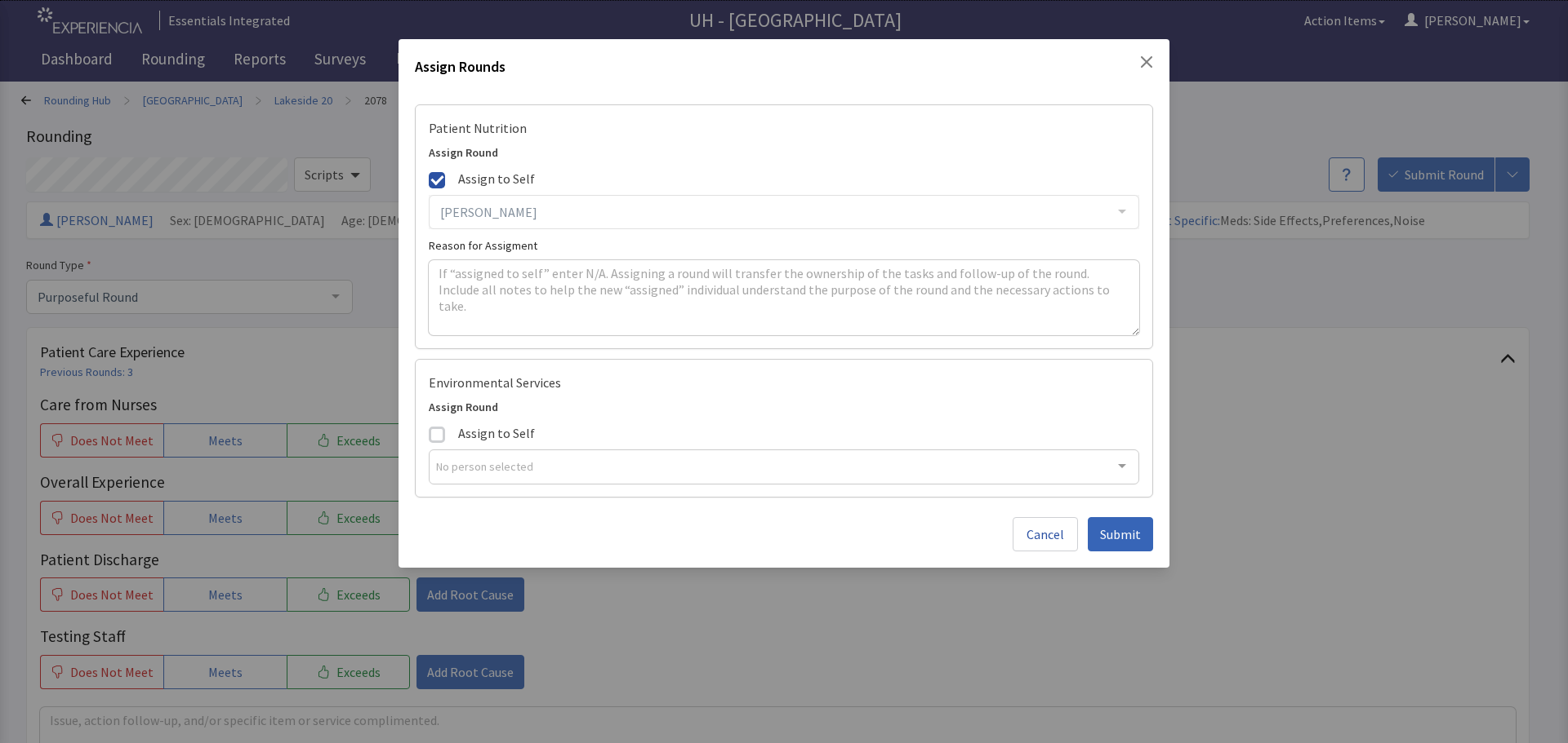
click at [429, 167] on input "Assign to Self" at bounding box center [429, 167] width 0 height 0
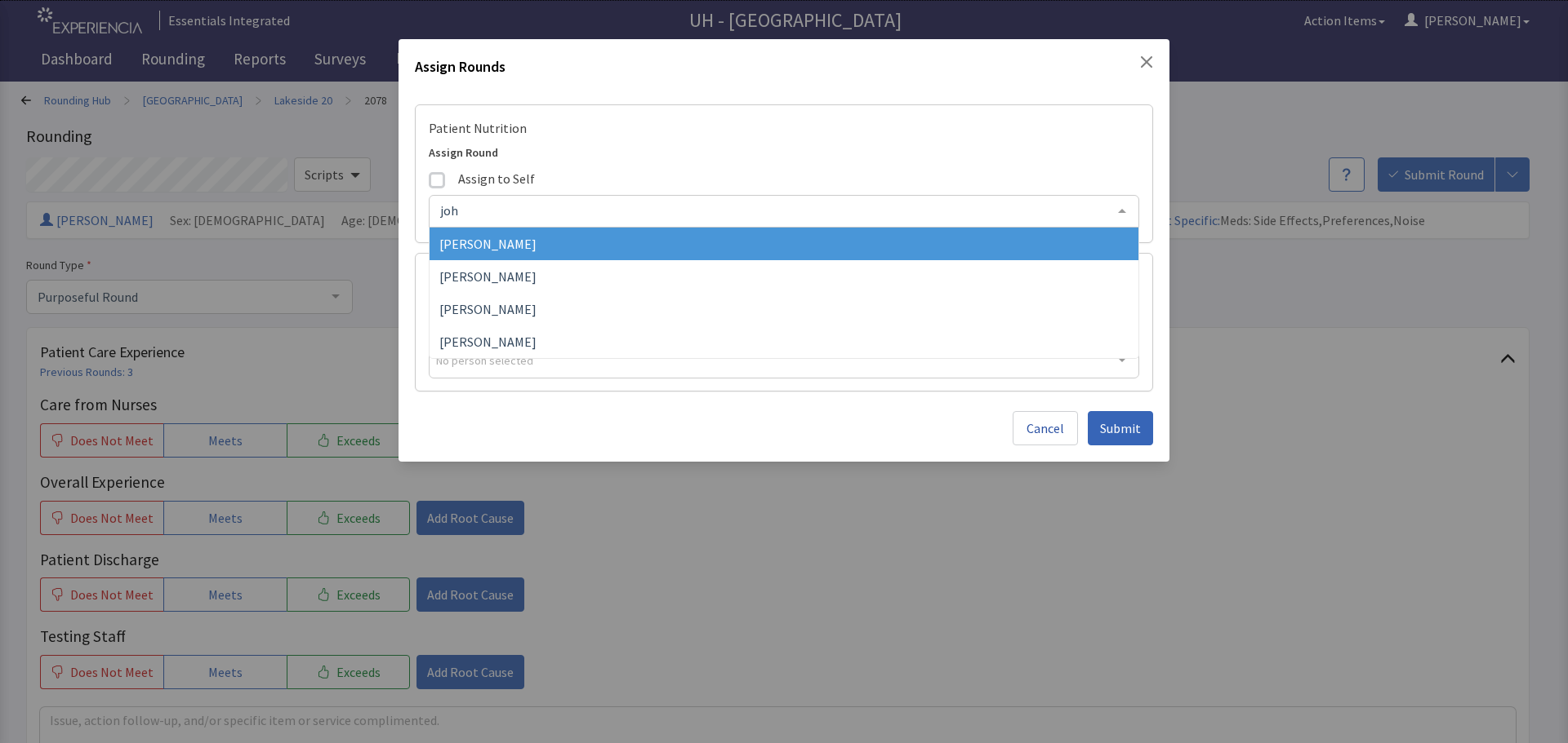
type input "john"
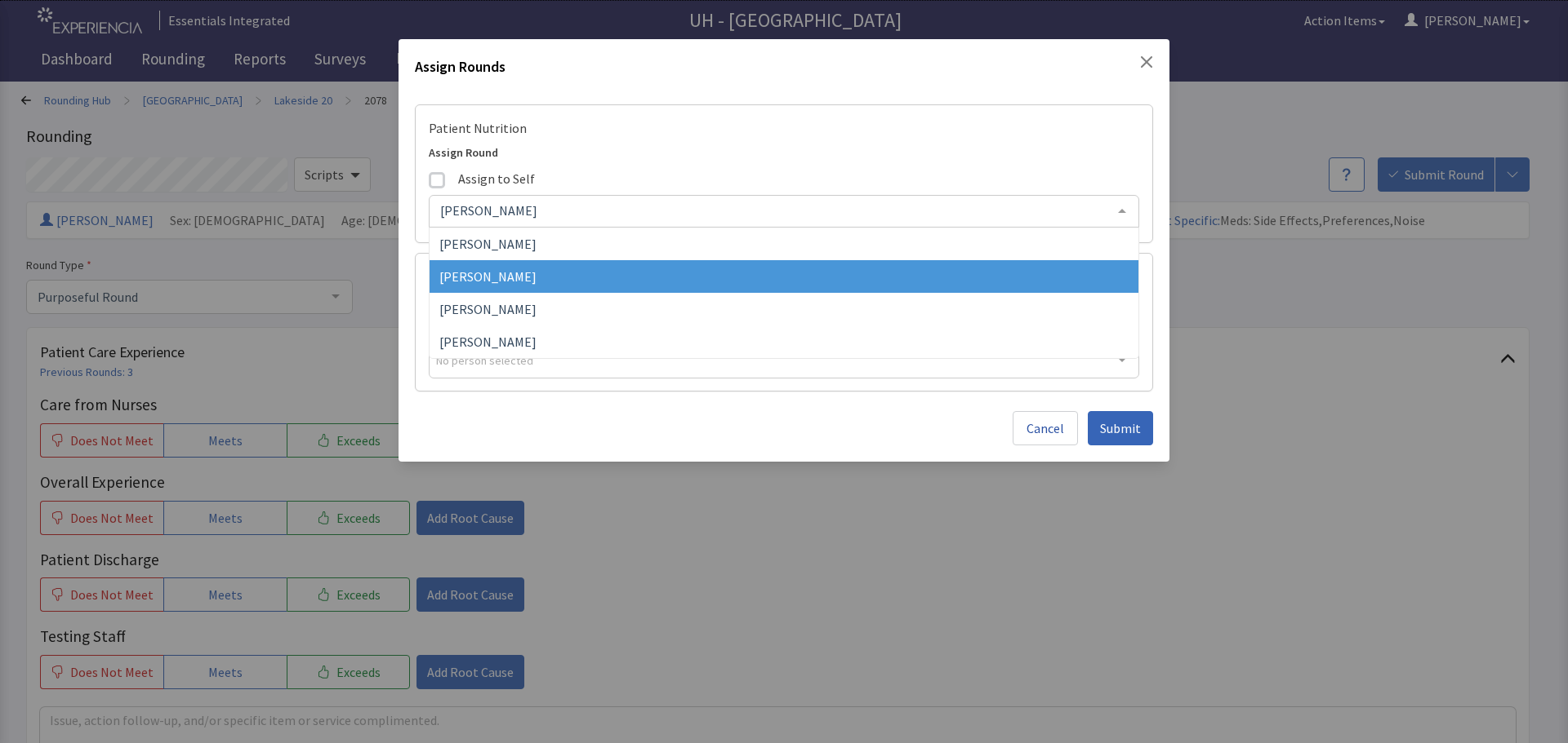
click at [469, 279] on span "[PERSON_NAME]" at bounding box center [488, 276] width 97 height 16
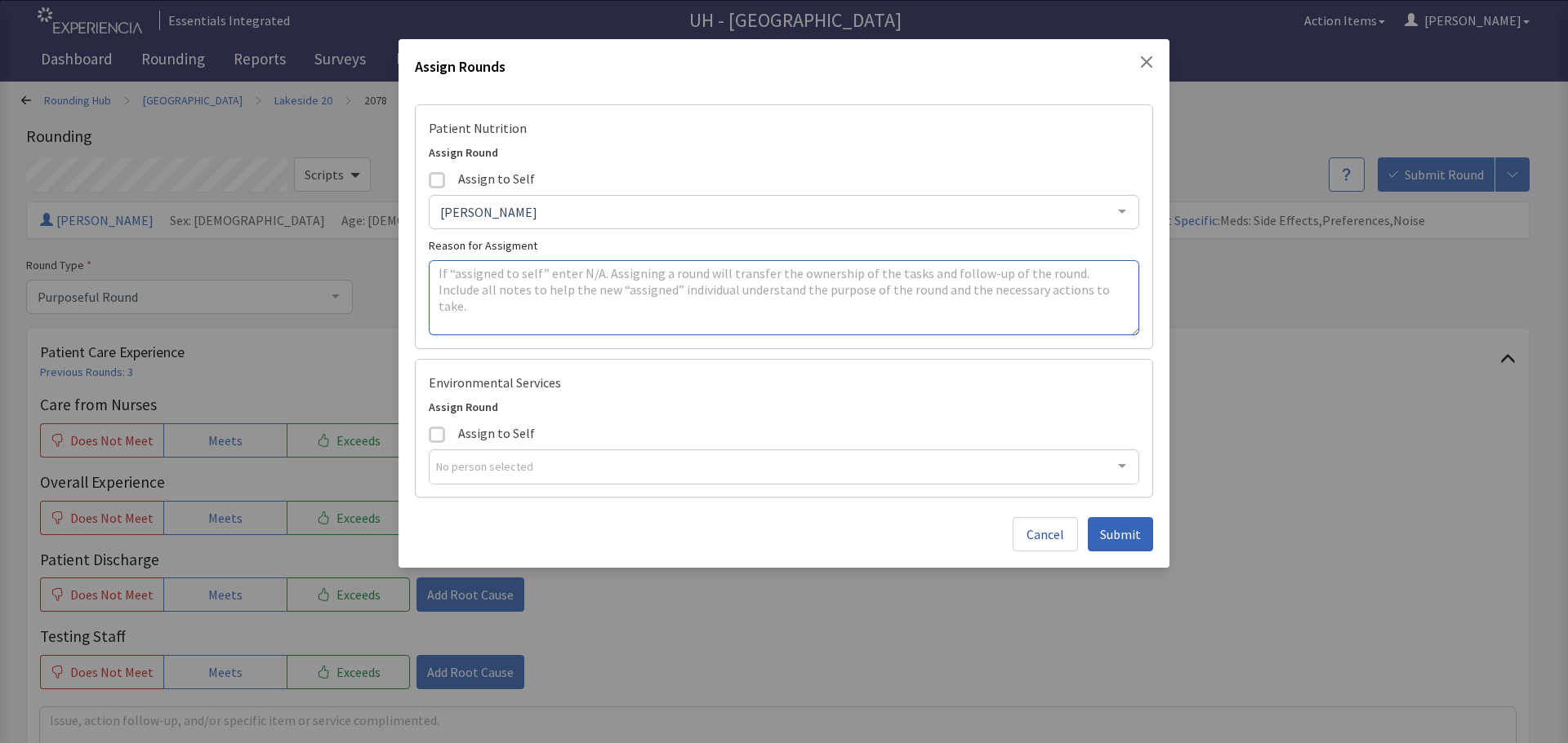
click at [492, 285] on textarea at bounding box center [784, 298] width 710 height 75
click at [854, 281] on textarea "Patient received oatmeal that was not cooked. tray was printed at" at bounding box center [784, 298] width 710 height 75
click at [950, 279] on textarea "Patient received oatmeal that was not cooked. tray was printed at 12:08p and de…" at bounding box center [784, 298] width 710 height 75
type textarea "Patient received oatmeal that was not cooked. tray was printed at 12:08p and de…"
click at [1130, 536] on span "Submit" at bounding box center [1119, 534] width 41 height 20
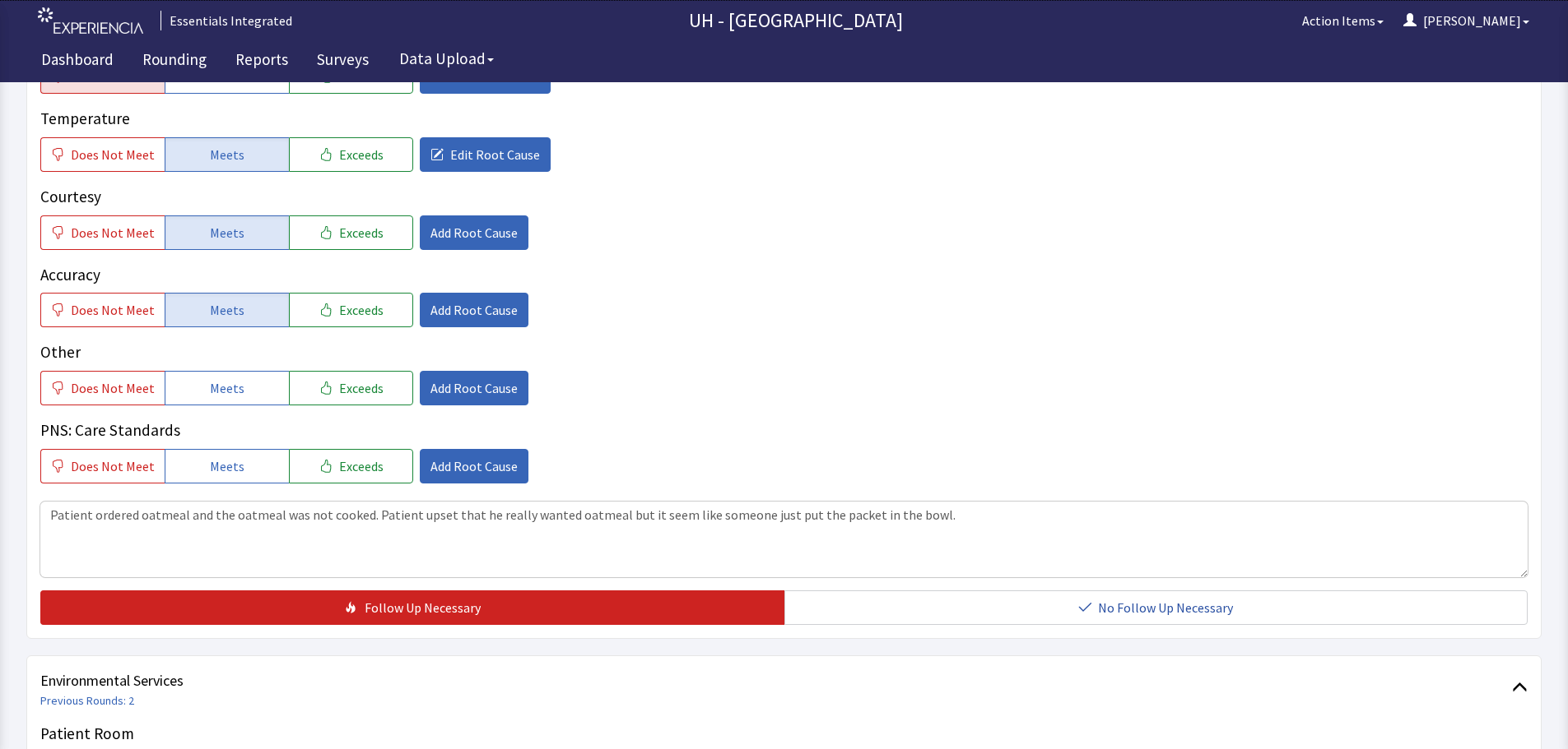
scroll to position [851, 0]
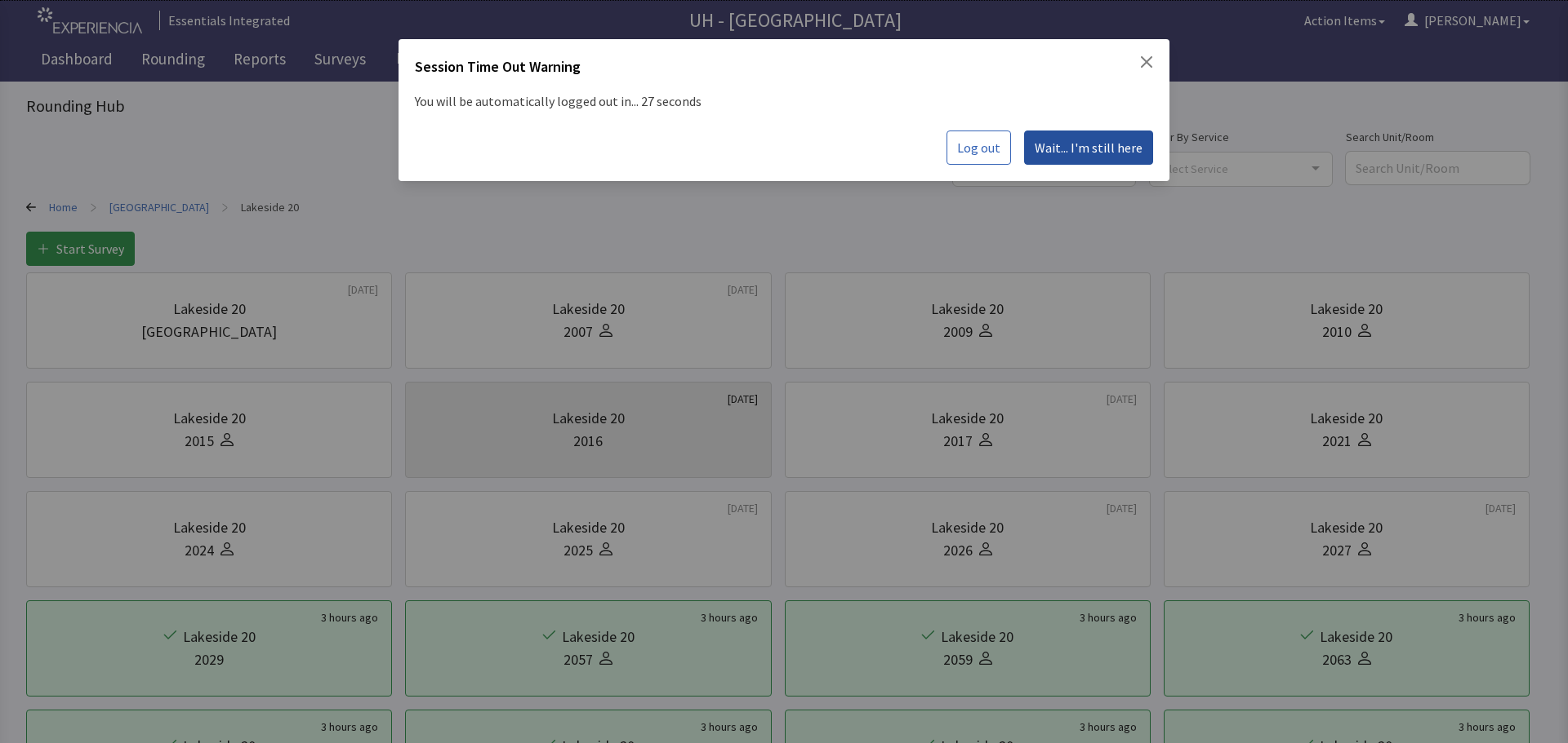
click at [1111, 147] on span "Wait... I'm still here" at bounding box center [1088, 148] width 108 height 20
